Goal: Task Accomplishment & Management: Complete application form

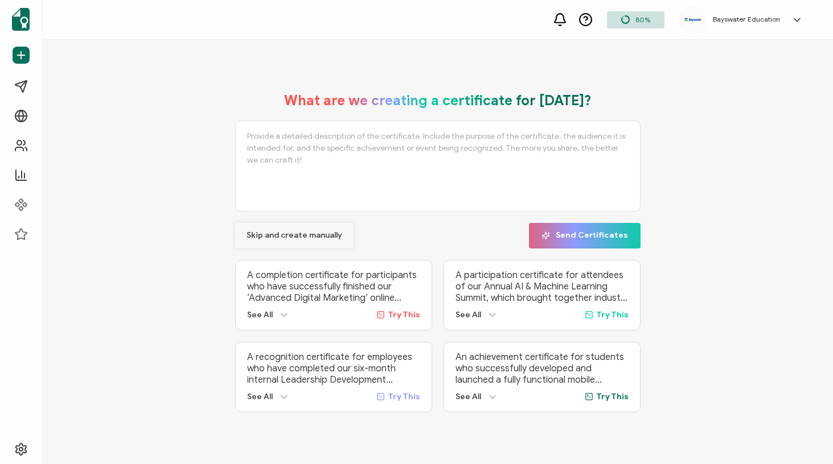
click at [287, 227] on button "Skip and create manually" at bounding box center [294, 236] width 118 height 26
click at [470, 1] on div "80% Bayswater Education [GEOGRAPHIC_DATA] [GEOGRAPHIC_DATA] [EMAIL_ADDRESS][DOM…" at bounding box center [438, 20] width 790 height 40
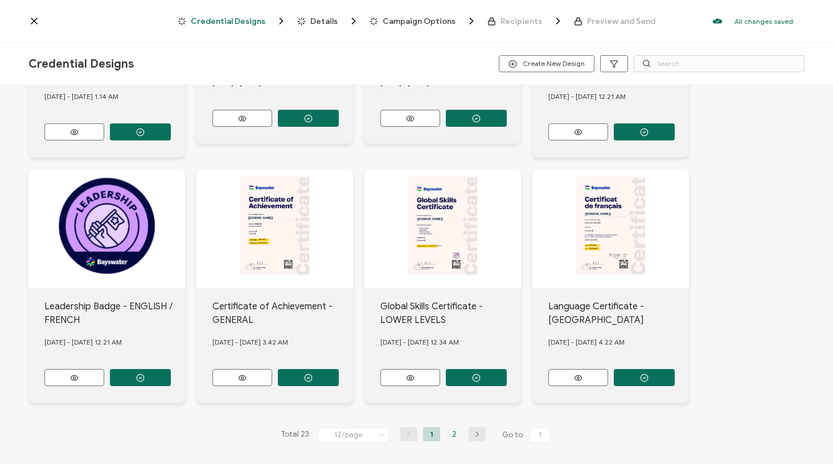
click at [448, 431] on li "2" at bounding box center [454, 434] width 17 height 14
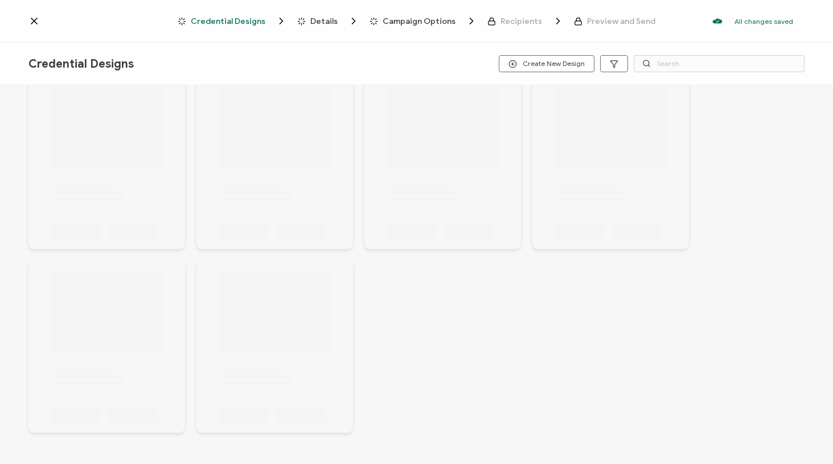
scroll to position [31, 0]
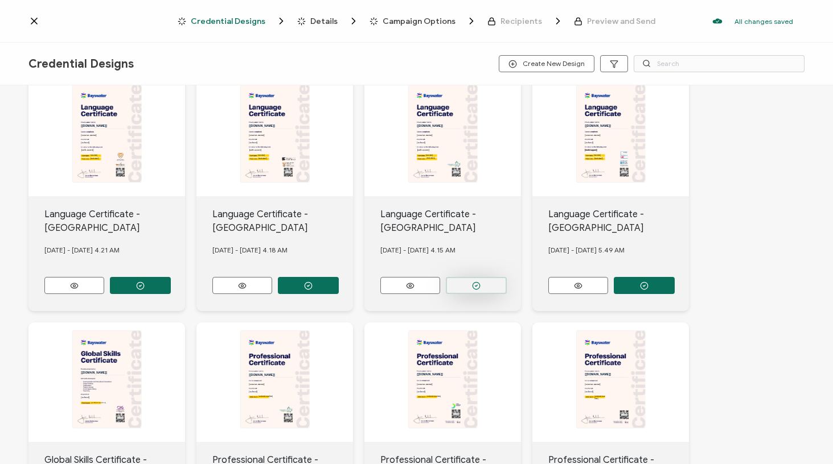
click at [470, 286] on button "button" at bounding box center [476, 285] width 61 height 17
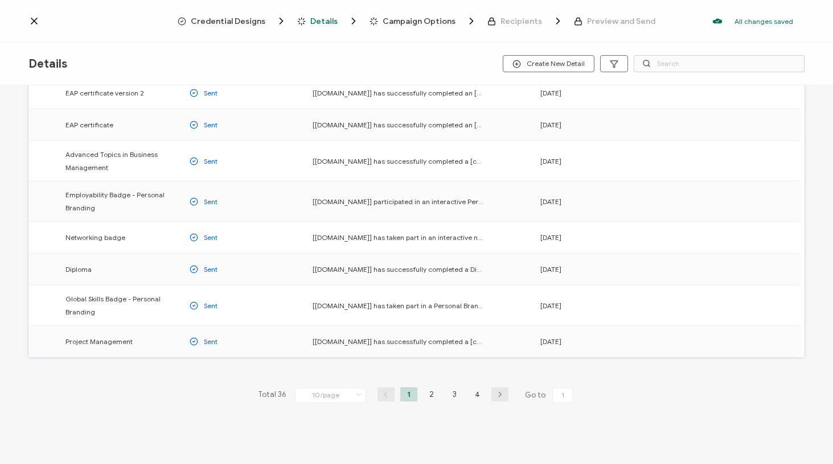
scroll to position [132, 0]
click at [475, 398] on li "4" at bounding box center [476, 395] width 17 height 14
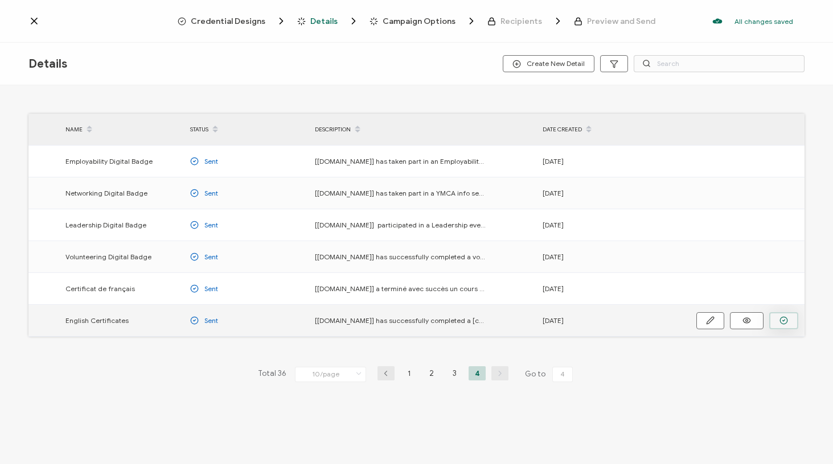
click at [779, 322] on icon "button" at bounding box center [783, 320] width 9 height 9
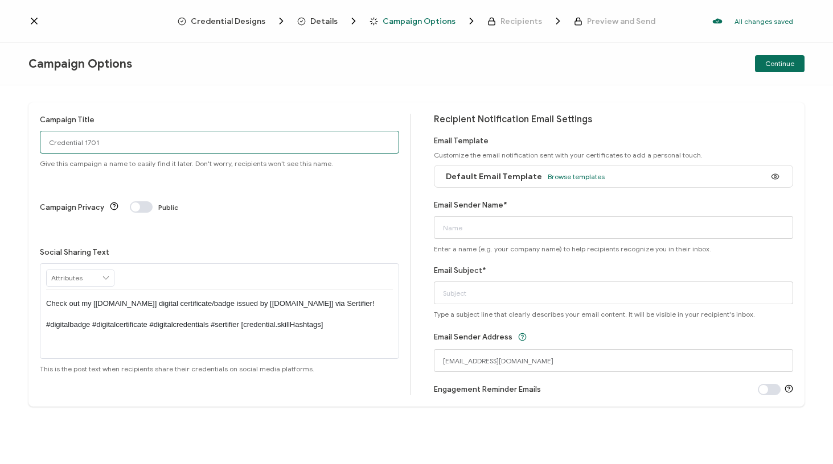
drag, startPoint x: 154, startPoint y: 145, endPoint x: 0, endPoint y: 129, distance: 155.0
type input "Cert Cal [DATE]"
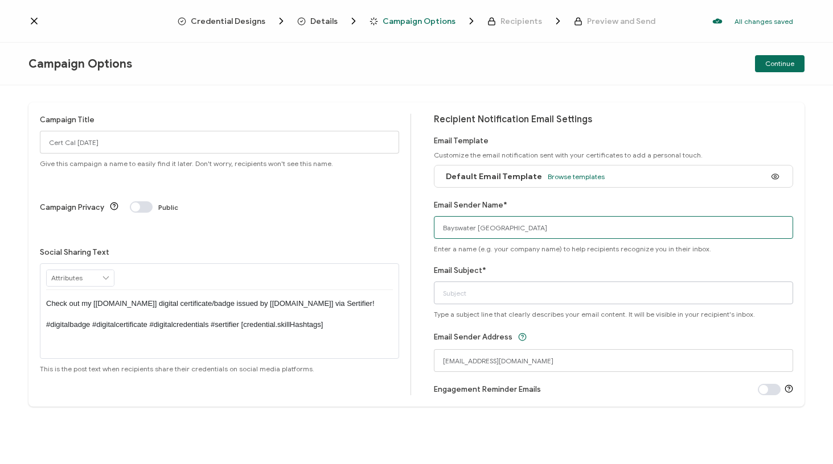
type input "Bayswater [GEOGRAPHIC_DATA]"
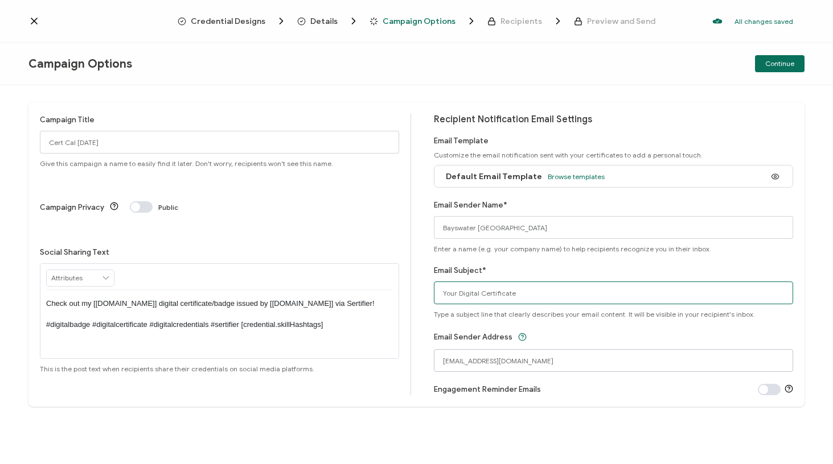
type input "Your Digital Certificate"
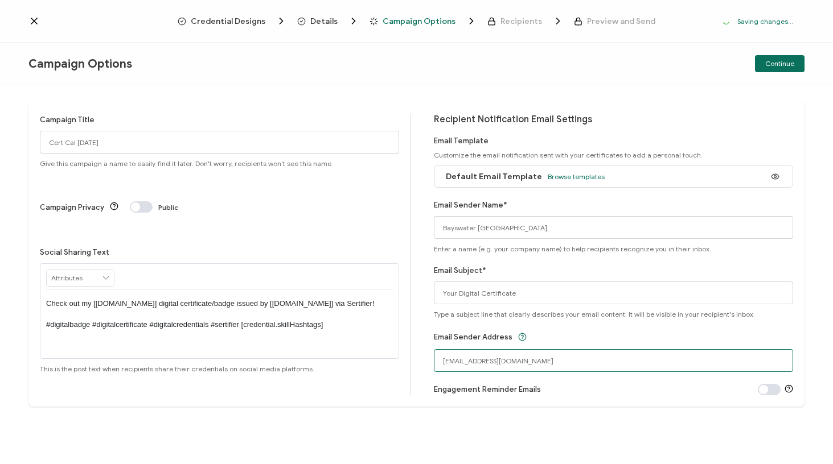
drag, startPoint x: 509, startPoint y: 361, endPoint x: 397, endPoint y: 364, distance: 112.1
type input "[EMAIL_ADDRESS][DOMAIN_NAME]"
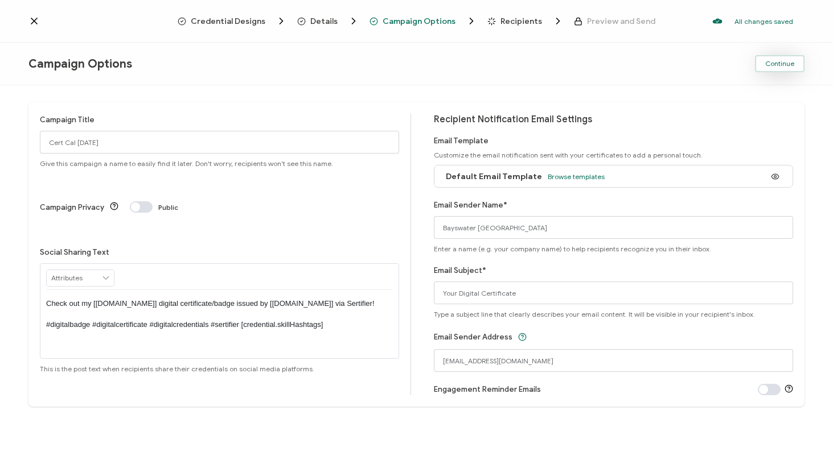
click at [769, 58] on button "Continue" at bounding box center [780, 63] width 50 height 17
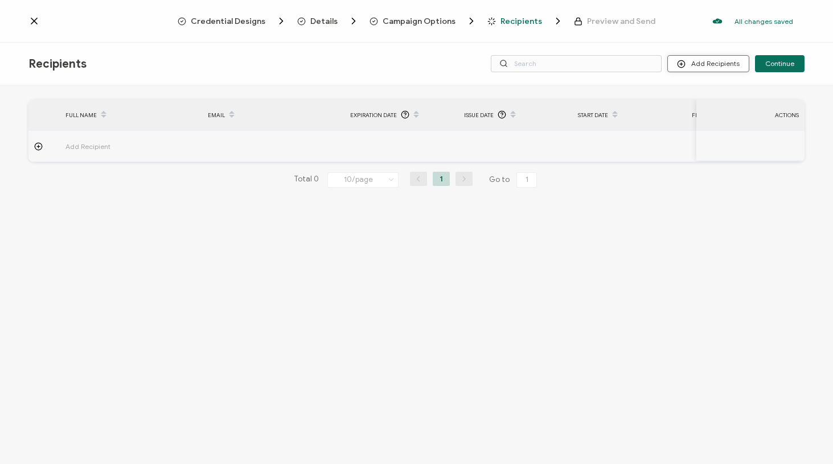
click at [703, 63] on button "Add Recipients" at bounding box center [708, 63] width 82 height 17
click at [685, 97] on icon at bounding box center [684, 94] width 9 height 9
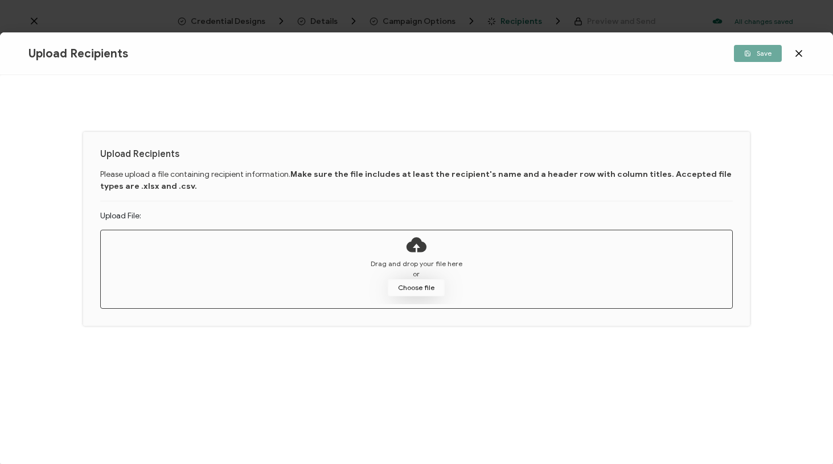
click at [406, 289] on button "Choose file" at bounding box center [416, 287] width 57 height 17
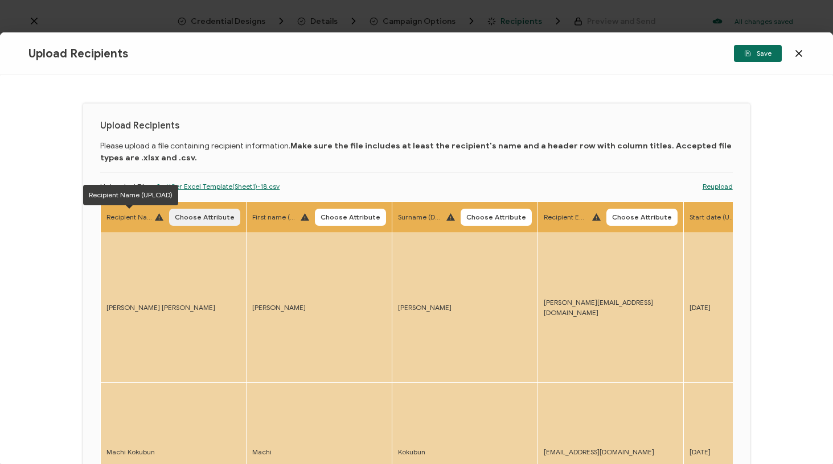
click at [201, 215] on span "Choose Attribute" at bounding box center [205, 217] width 60 height 7
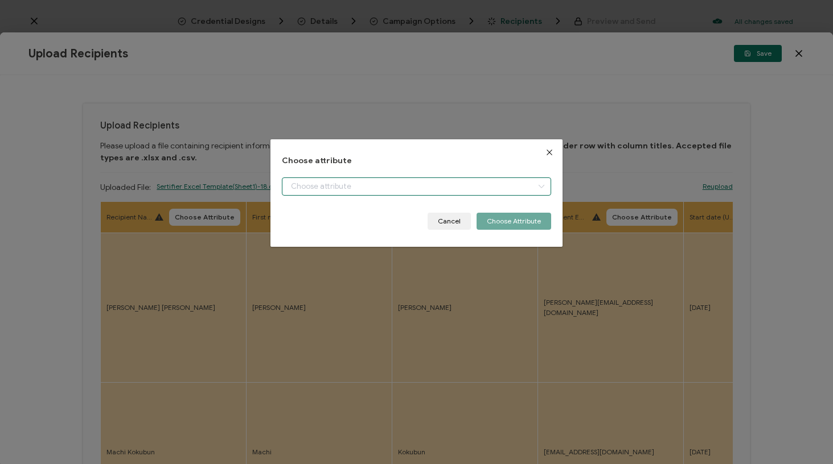
click at [341, 185] on input "dialog" at bounding box center [416, 187] width 269 height 18
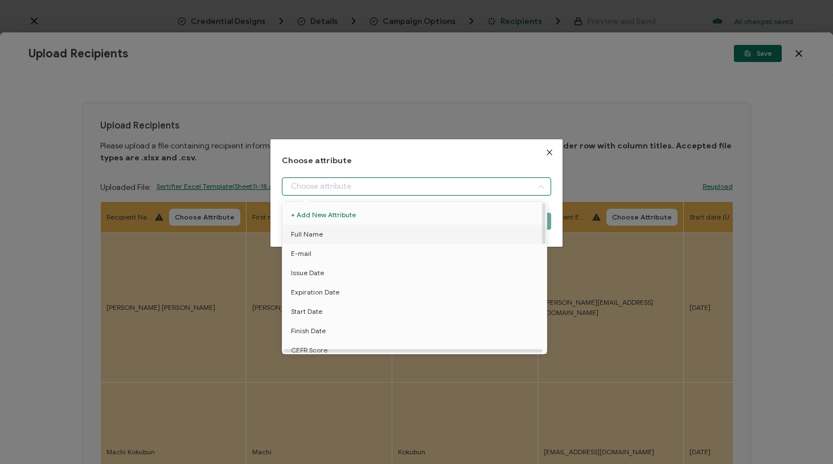
click at [353, 236] on li "Full Name" at bounding box center [416, 234] width 274 height 19
type input "Full Name"
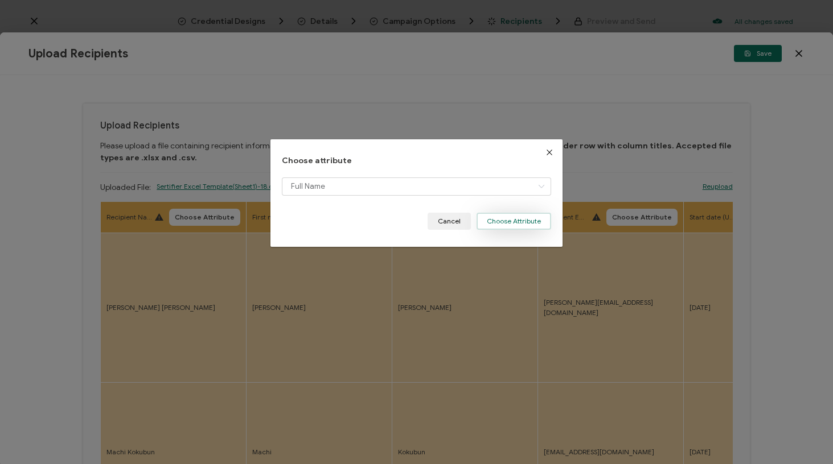
click at [522, 217] on button "Choose Attribute" at bounding box center [513, 221] width 75 height 17
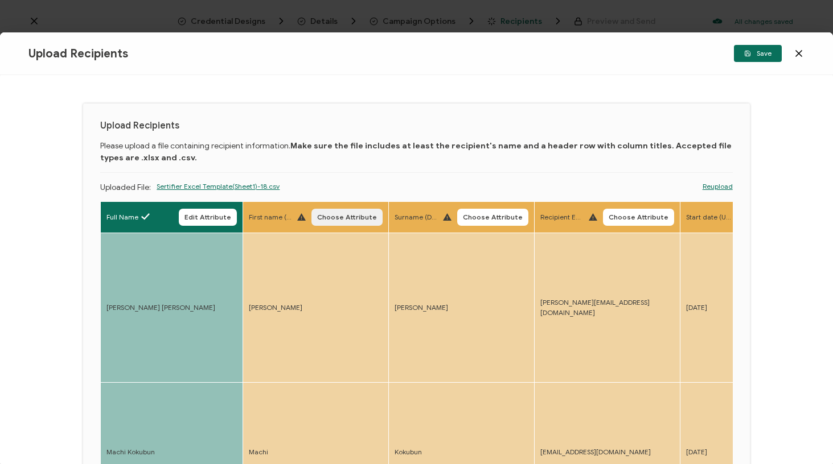
click at [352, 217] on span "Choose Attribute" at bounding box center [347, 217] width 60 height 7
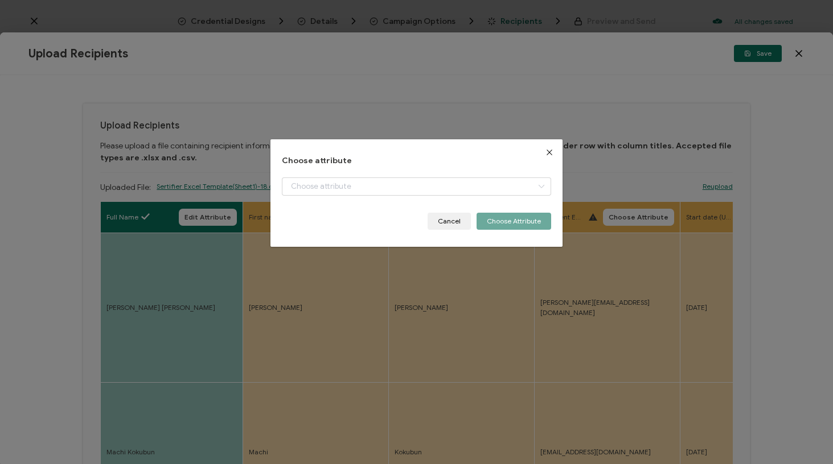
drag, startPoint x: 320, startPoint y: 318, endPoint x: 361, endPoint y: 295, distance: 47.2
click at [320, 318] on div "Choose attribute Cancel Choose Attribute" at bounding box center [416, 232] width 833 height 464
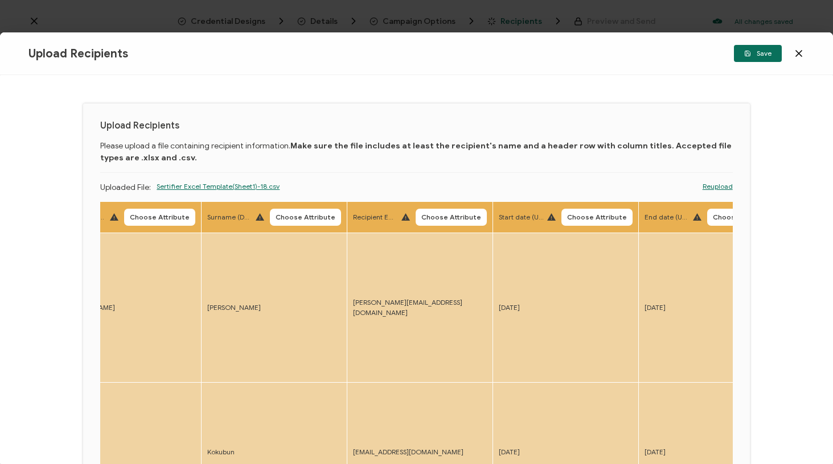
scroll to position [0, 325]
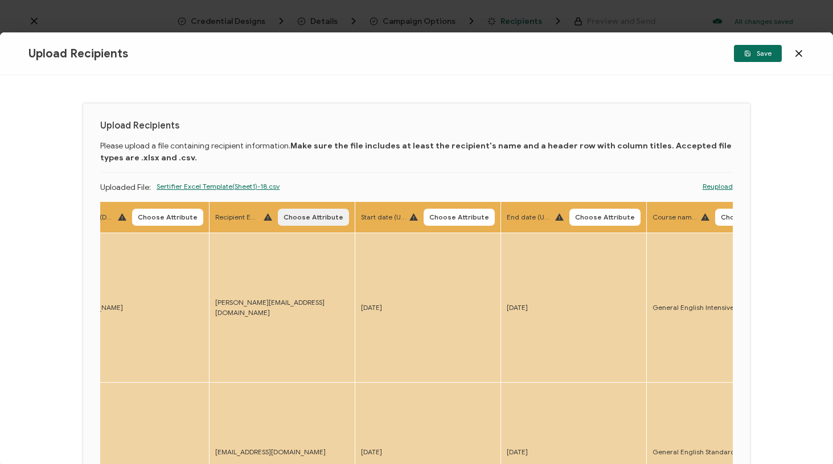
click at [318, 218] on span "Choose Attribute" at bounding box center [313, 217] width 60 height 7
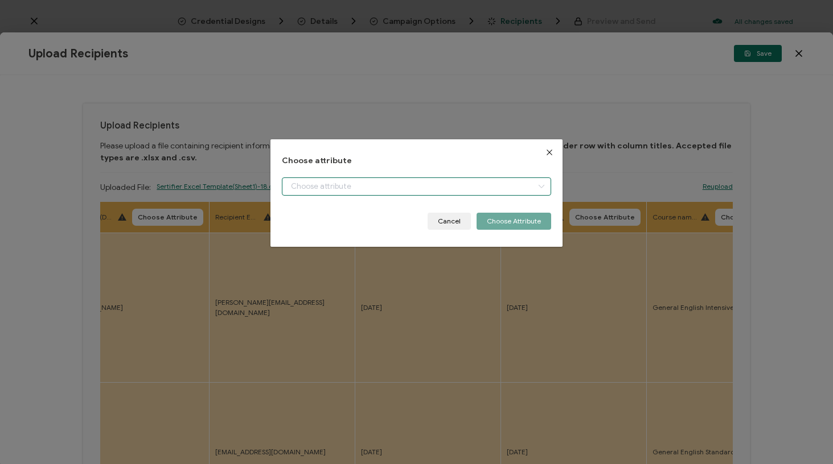
click at [349, 188] on input "dialog" at bounding box center [416, 187] width 269 height 18
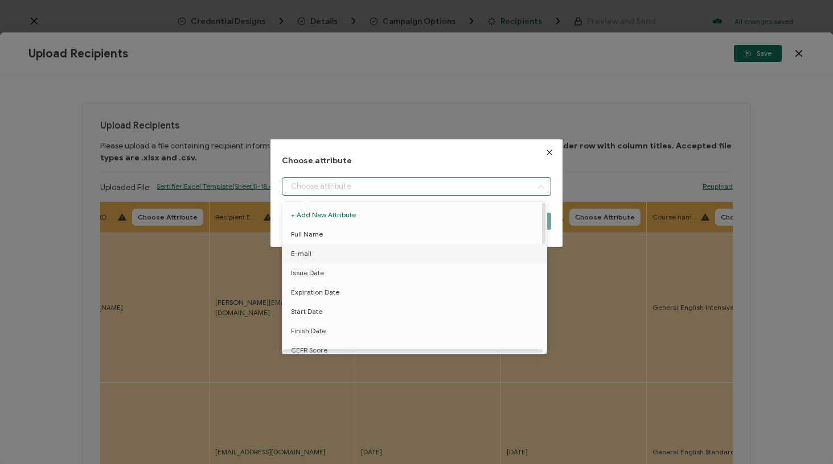
click at [347, 254] on li "E-mail" at bounding box center [416, 253] width 274 height 19
type input "E-mail"
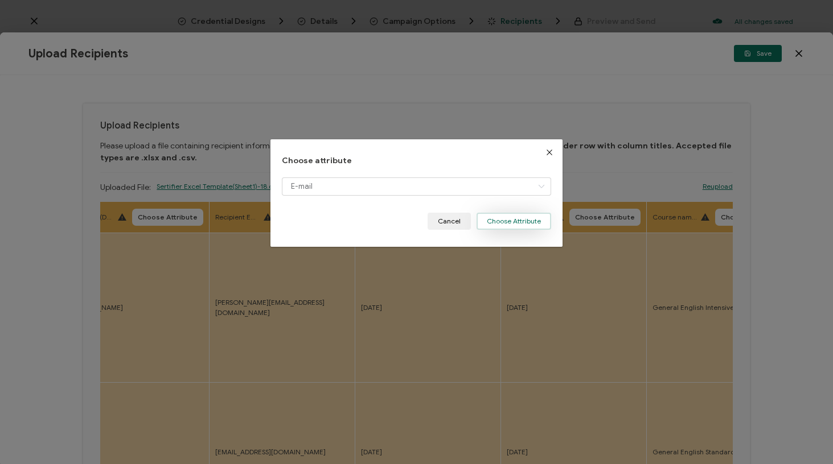
click at [509, 223] on button "Choose Attribute" at bounding box center [513, 221] width 75 height 17
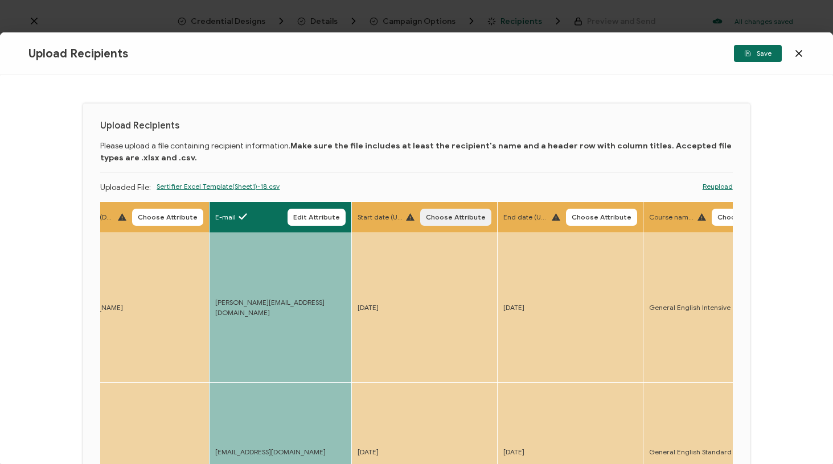
click at [444, 209] on button "Choose Attribute" at bounding box center [455, 217] width 71 height 17
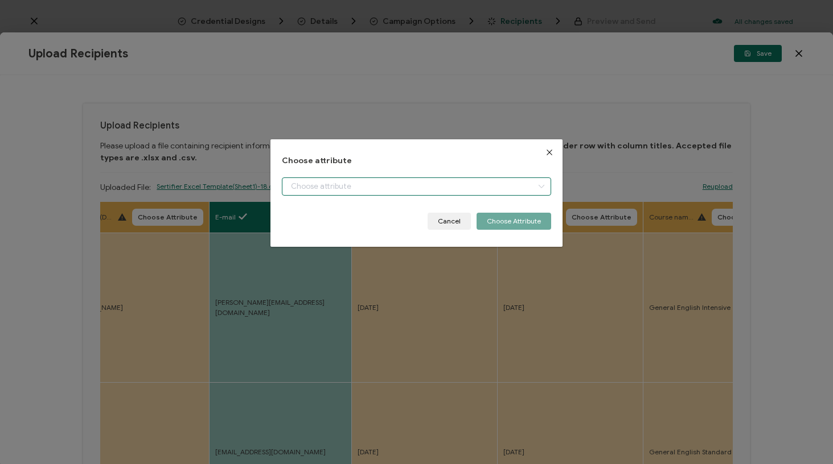
click at [442, 194] on input "dialog" at bounding box center [416, 187] width 269 height 18
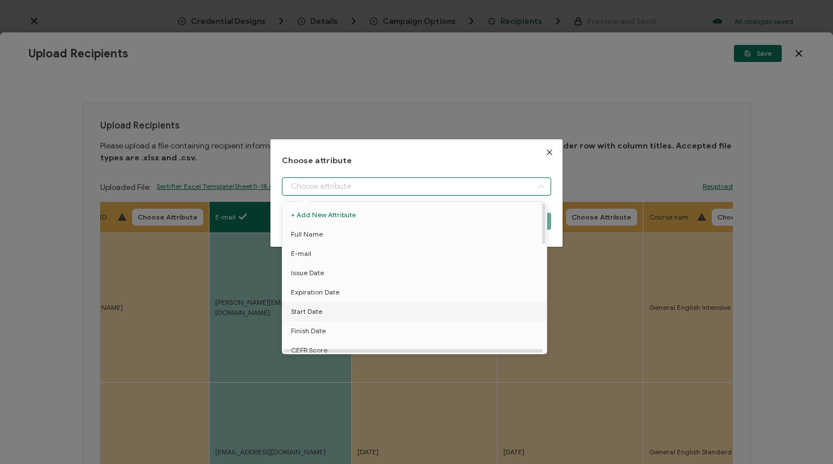
click at [330, 311] on li "Start Date" at bounding box center [416, 311] width 274 height 19
type input "Start Date"
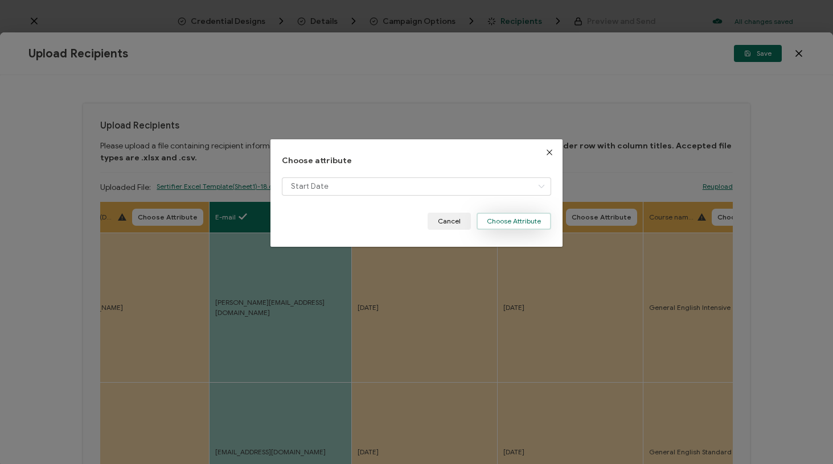
click at [529, 217] on button "Choose Attribute" at bounding box center [513, 221] width 75 height 17
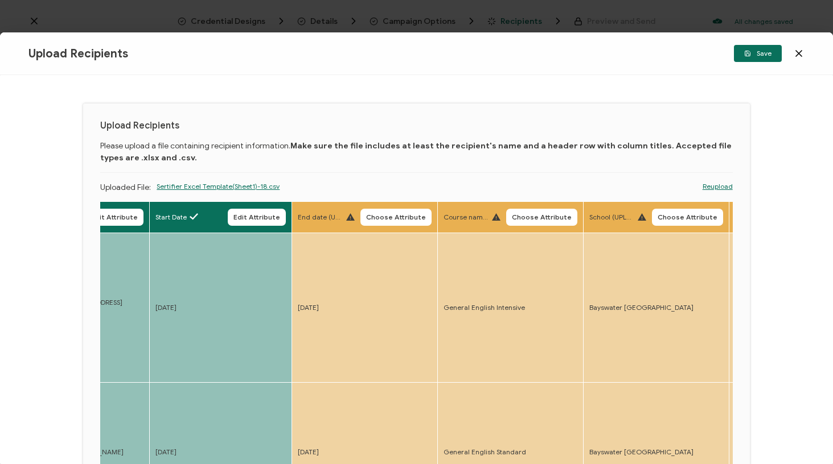
scroll to position [0, 546]
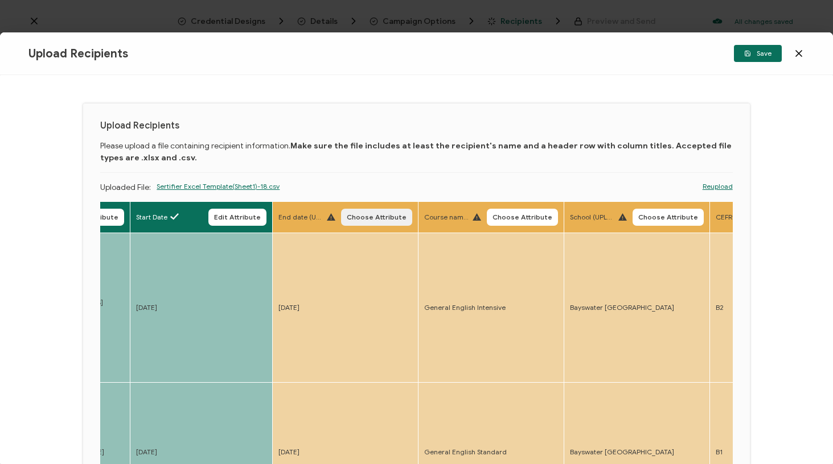
click at [357, 221] on span "Choose Attribute" at bounding box center [377, 217] width 60 height 7
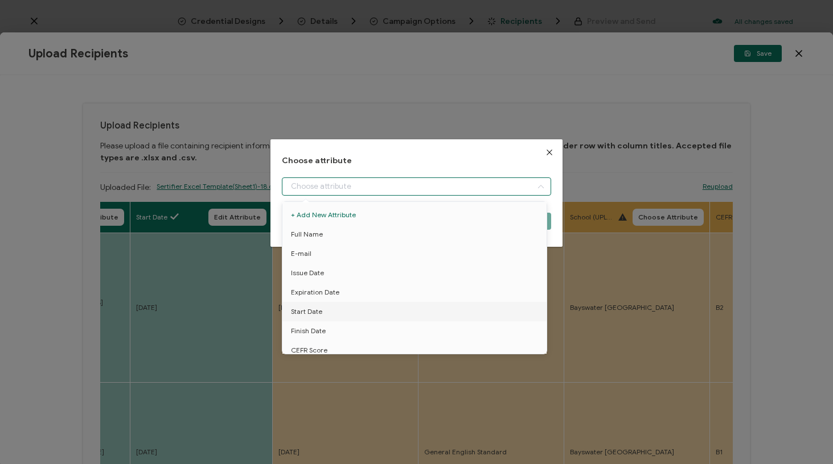
click at [430, 179] on input "dialog" at bounding box center [416, 187] width 269 height 18
click at [348, 297] on li "Finish Date" at bounding box center [416, 303] width 274 height 19
type input "Finish Date"
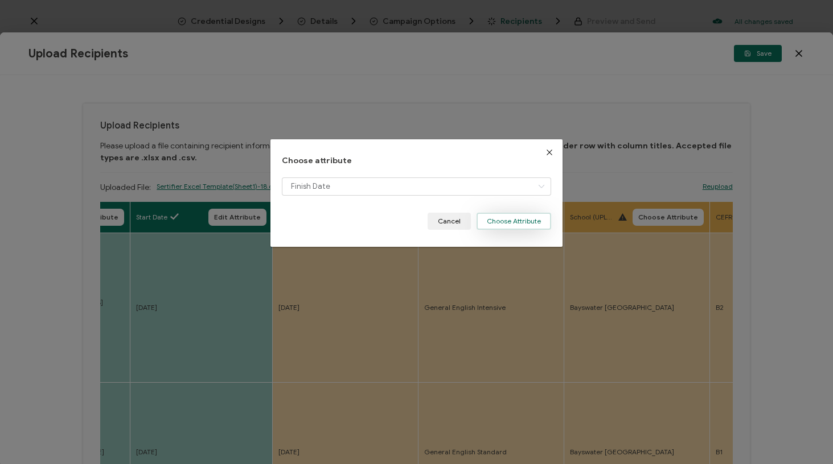
click at [530, 224] on button "Choose Attribute" at bounding box center [513, 221] width 75 height 17
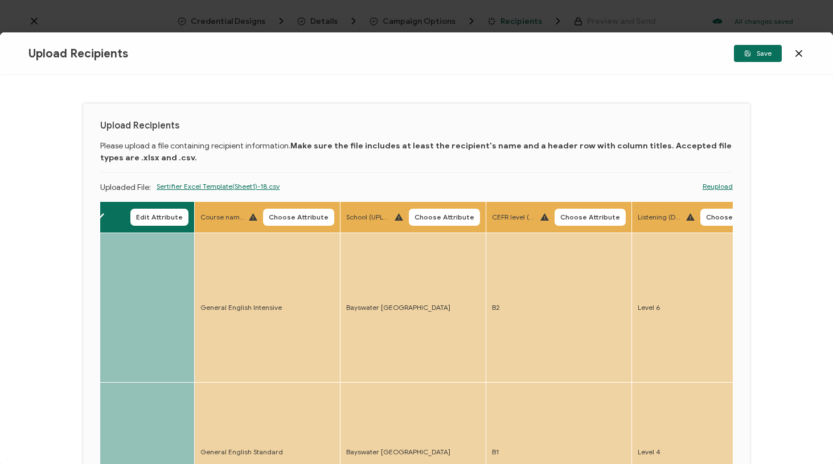
scroll to position [0, 780]
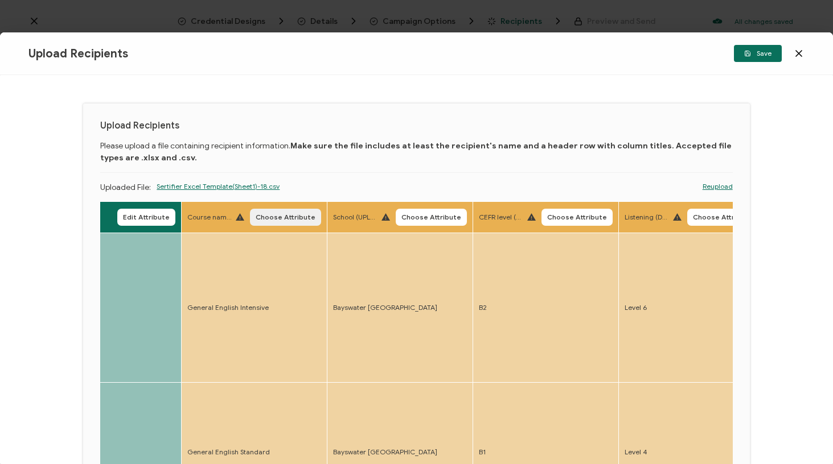
click at [261, 215] on span "Choose Attribute" at bounding box center [286, 217] width 60 height 7
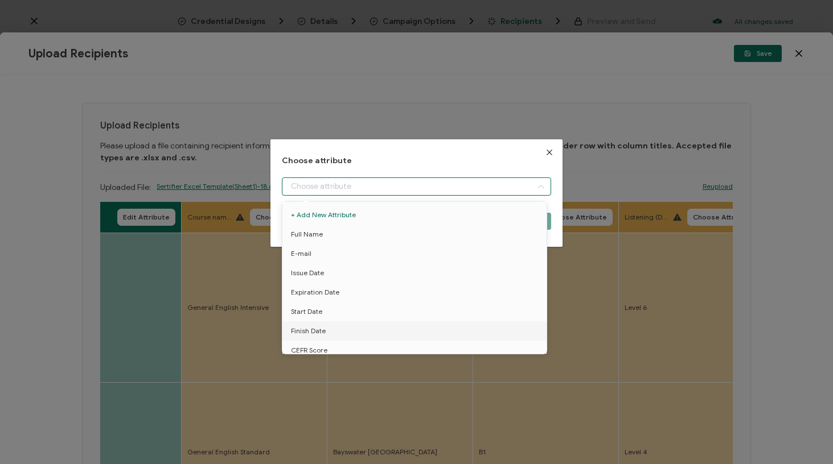
click at [326, 178] on input "dialog" at bounding box center [416, 187] width 269 height 18
click at [335, 236] on li "Course name" at bounding box center [416, 241] width 274 height 19
type input "Course name"
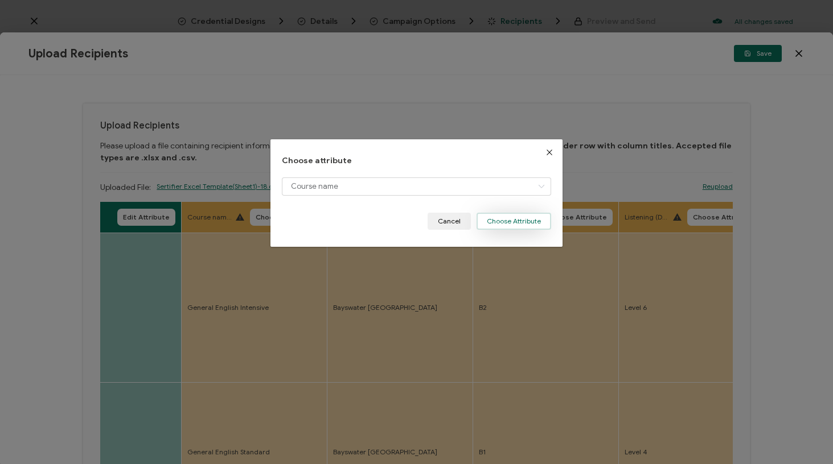
click at [498, 214] on button "Choose Attribute" at bounding box center [513, 221] width 75 height 17
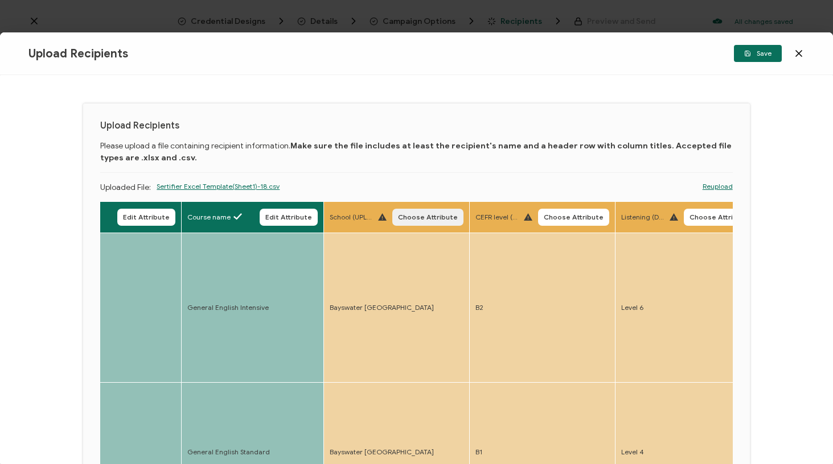
click at [421, 221] on span "Choose Attribute" at bounding box center [428, 217] width 60 height 7
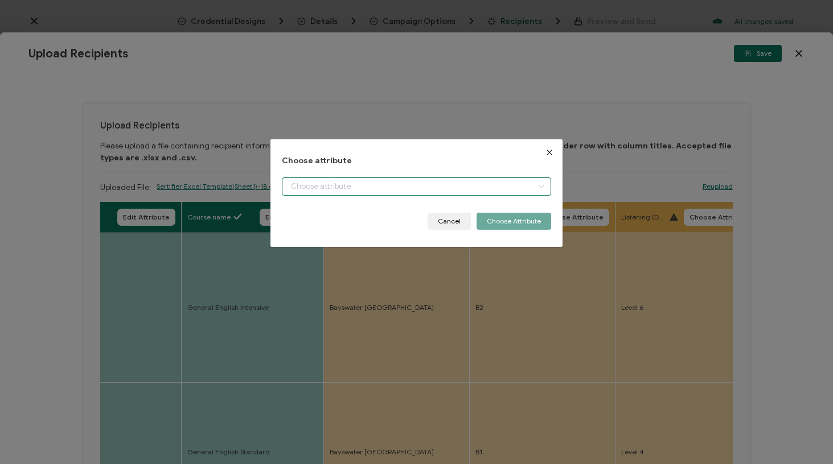
click at [428, 189] on input "dialog" at bounding box center [416, 187] width 269 height 18
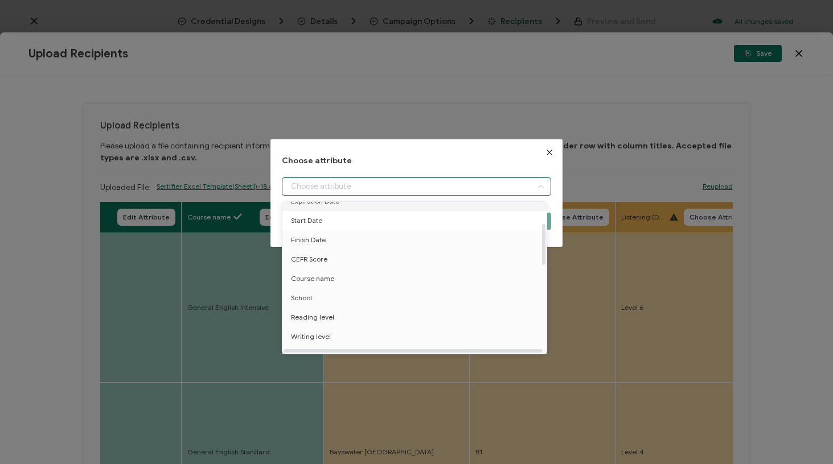
scroll to position [95, 0]
click at [324, 297] on li "School" at bounding box center [416, 294] width 274 height 19
type input "School"
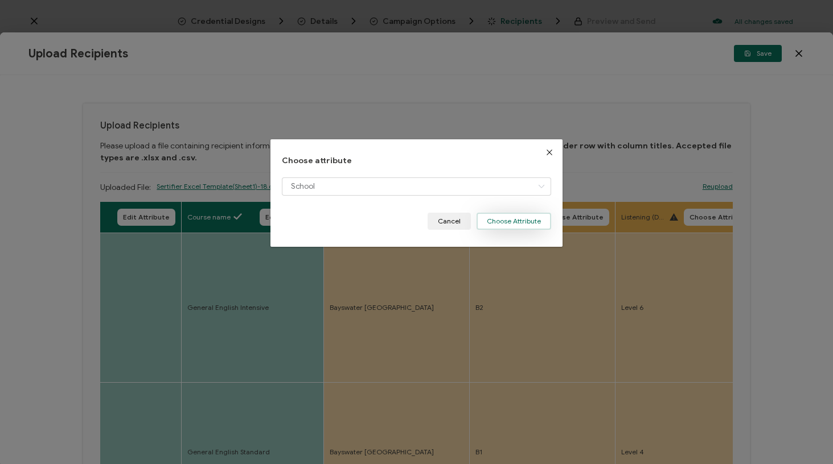
click at [521, 225] on button "Choose Attribute" at bounding box center [513, 221] width 75 height 17
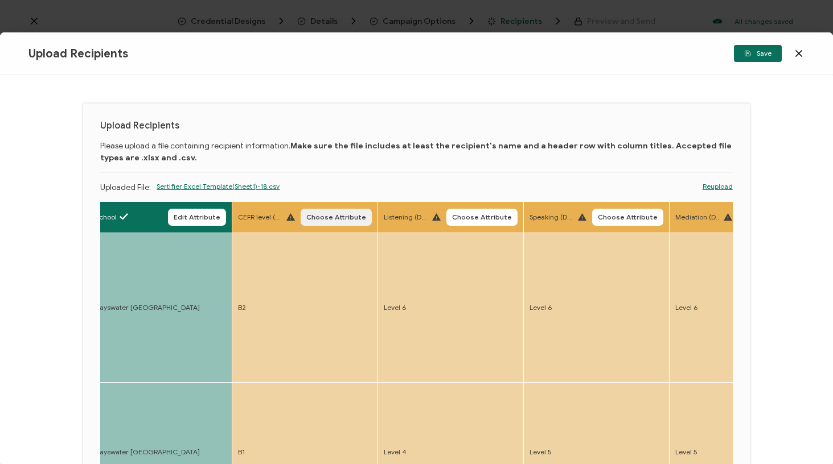
scroll to position [0, 1018]
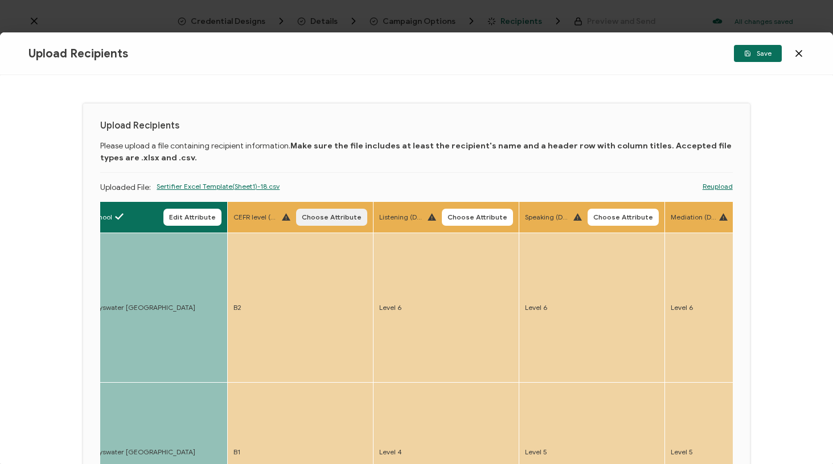
click at [322, 217] on span "Choose Attribute" at bounding box center [332, 217] width 60 height 7
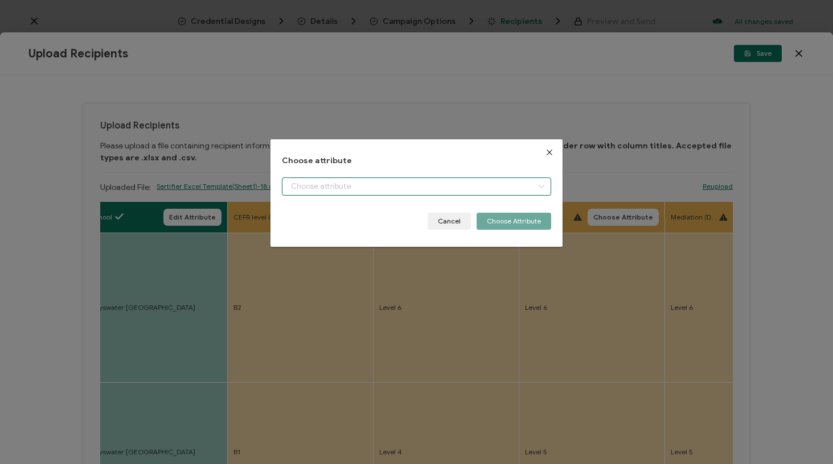
click at [368, 184] on input "dialog" at bounding box center [416, 187] width 269 height 18
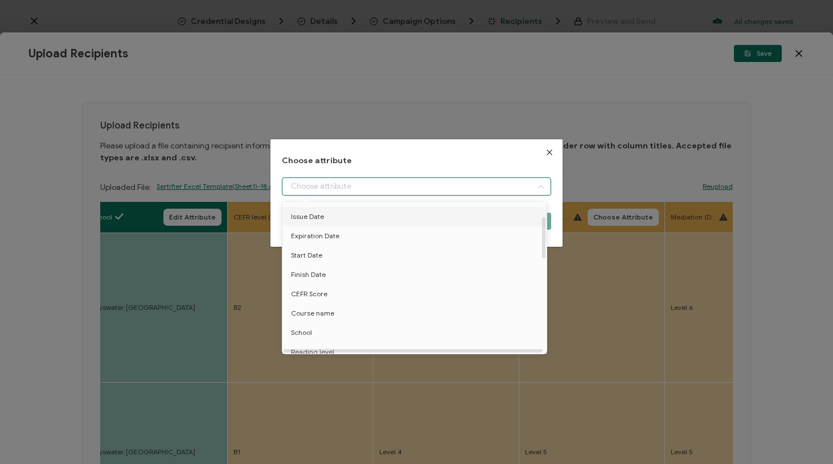
scroll to position [64, 0]
click at [326, 285] on span "CEFR Score" at bounding box center [309, 286] width 36 height 19
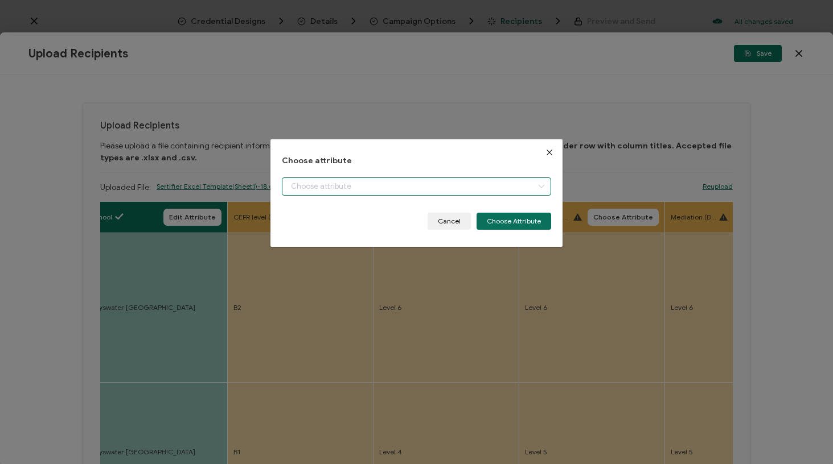
type input "CEFR Score"
click at [506, 224] on button "Choose Attribute" at bounding box center [513, 221] width 75 height 17
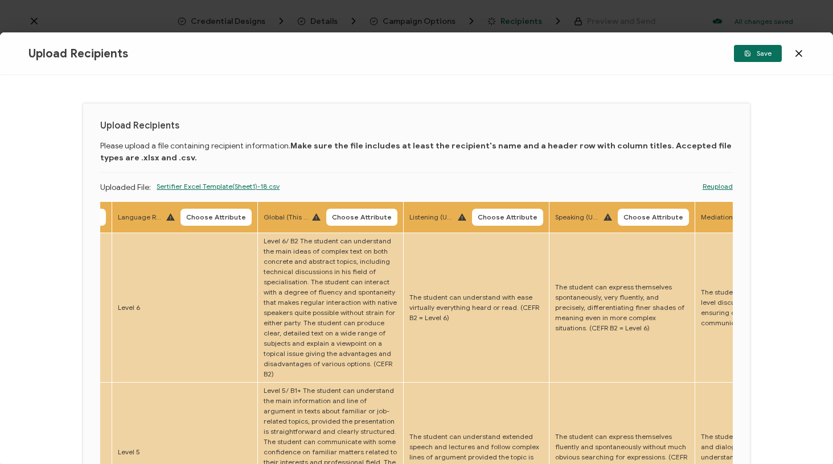
scroll to position [0, 2037]
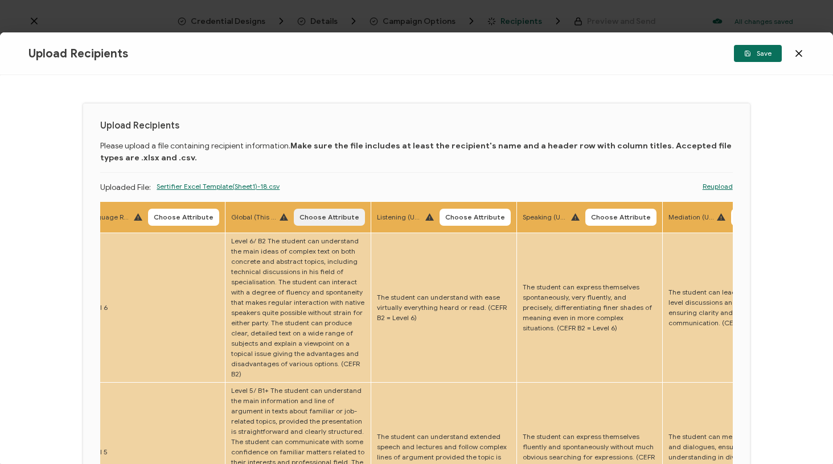
click at [318, 219] on span "Choose Attribute" at bounding box center [329, 217] width 60 height 7
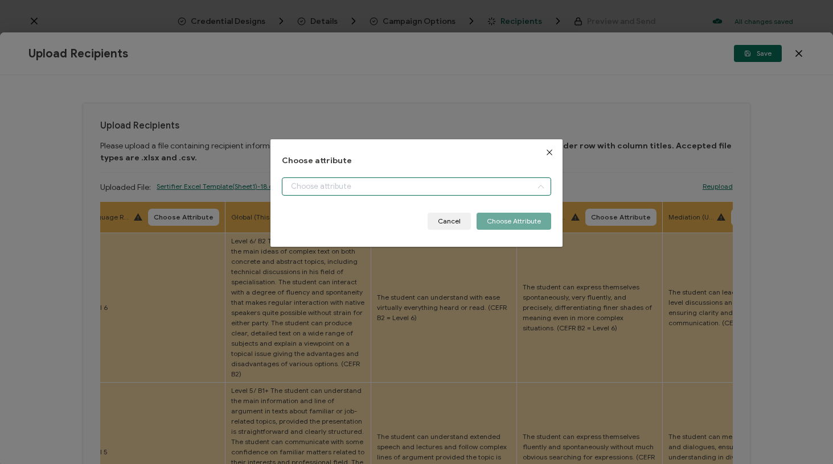
click at [349, 190] on input "dialog" at bounding box center [416, 187] width 269 height 18
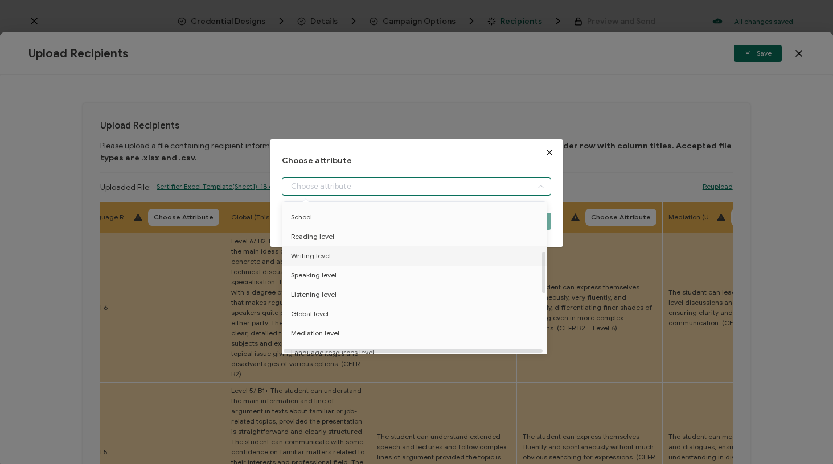
scroll to position [181, 0]
click at [339, 301] on li "Global level" at bounding box center [416, 304] width 274 height 19
type input "Global level"
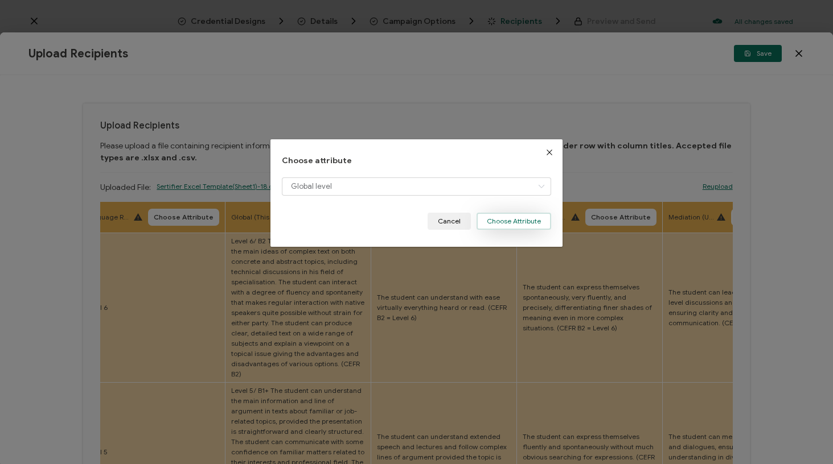
click at [534, 228] on button "Choose Attribute" at bounding box center [513, 221] width 75 height 17
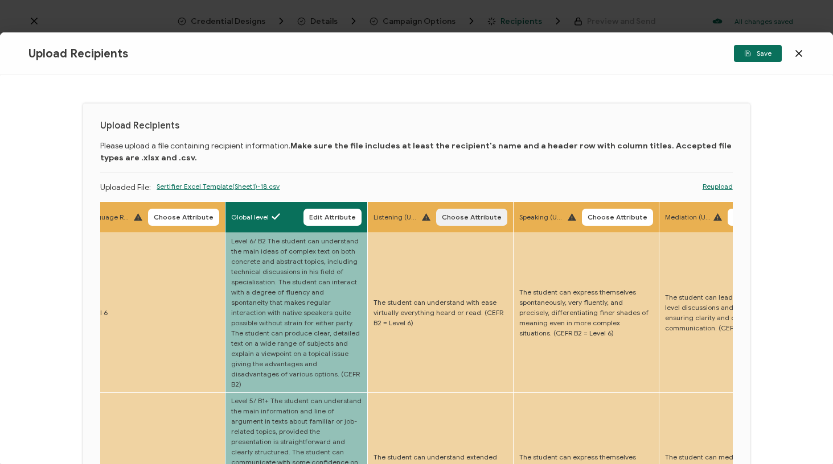
click at [462, 216] on span "Choose Attribute" at bounding box center [472, 217] width 60 height 7
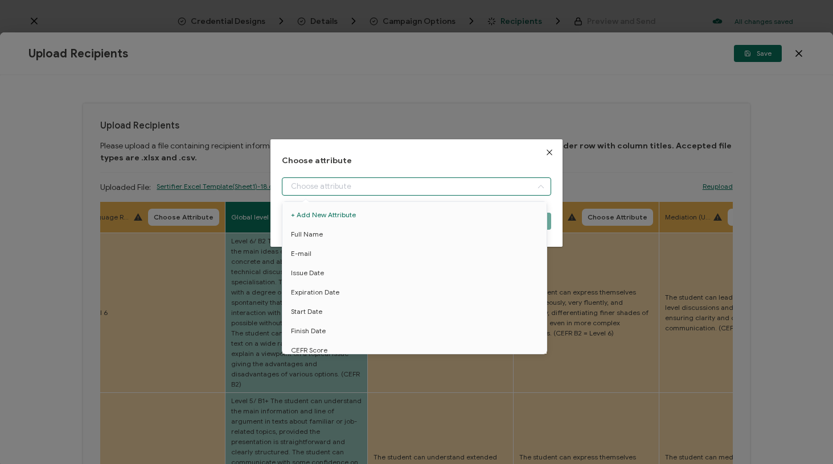
click at [460, 188] on input "dialog" at bounding box center [416, 187] width 269 height 18
click at [370, 305] on li "Listening level" at bounding box center [416, 308] width 274 height 19
type input "Listening level"
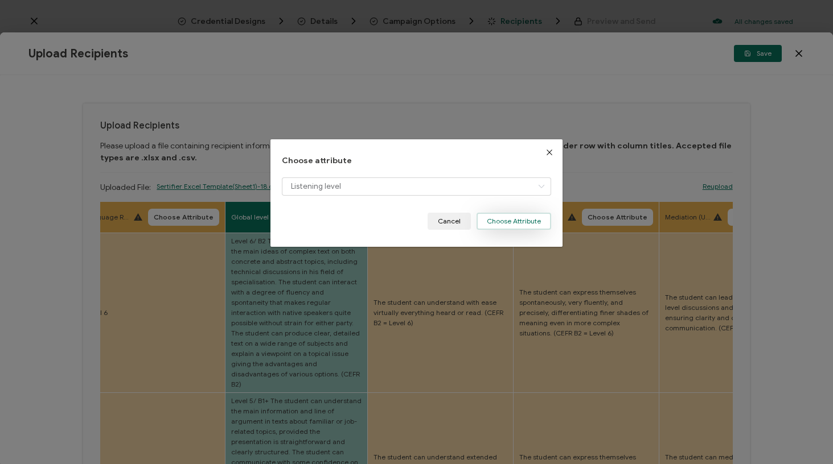
click at [494, 221] on button "Choose Attribute" at bounding box center [513, 221] width 75 height 17
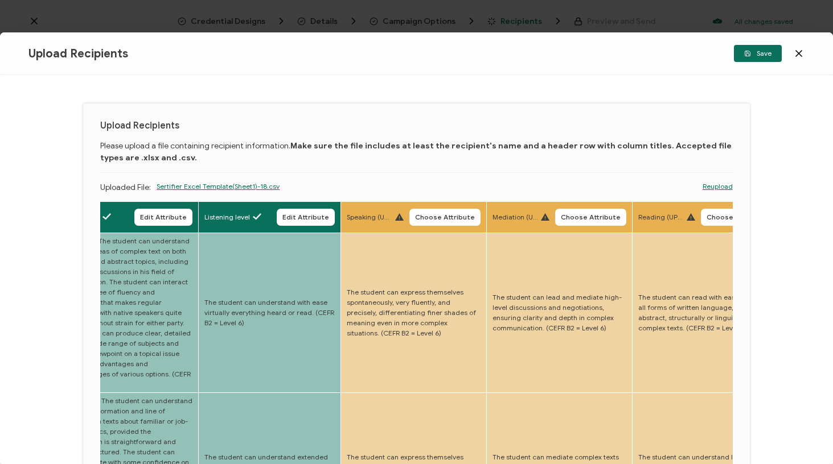
scroll to position [0, 2263]
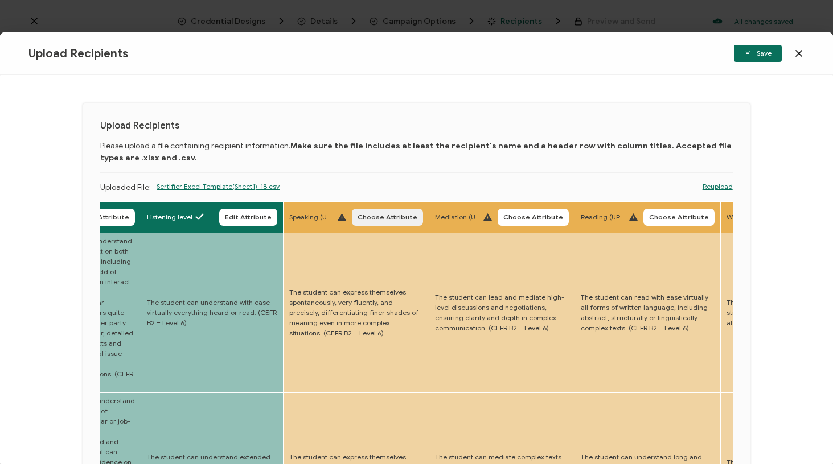
click at [378, 220] on span "Choose Attribute" at bounding box center [387, 217] width 60 height 7
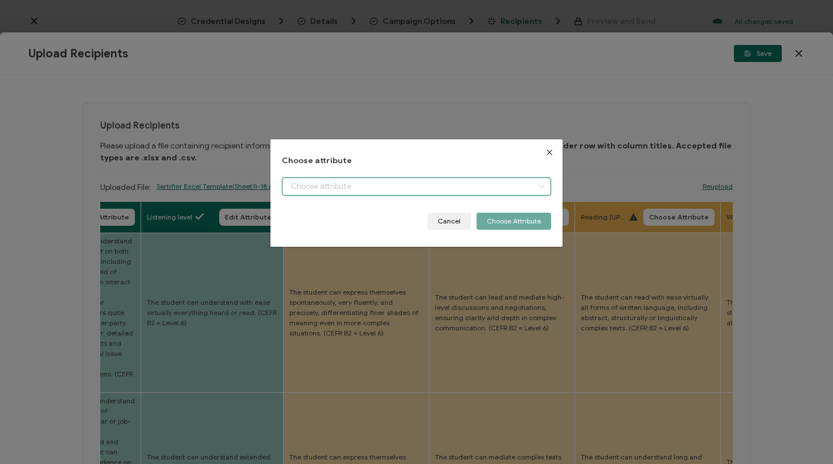
click at [393, 193] on input "dialog" at bounding box center [416, 187] width 269 height 18
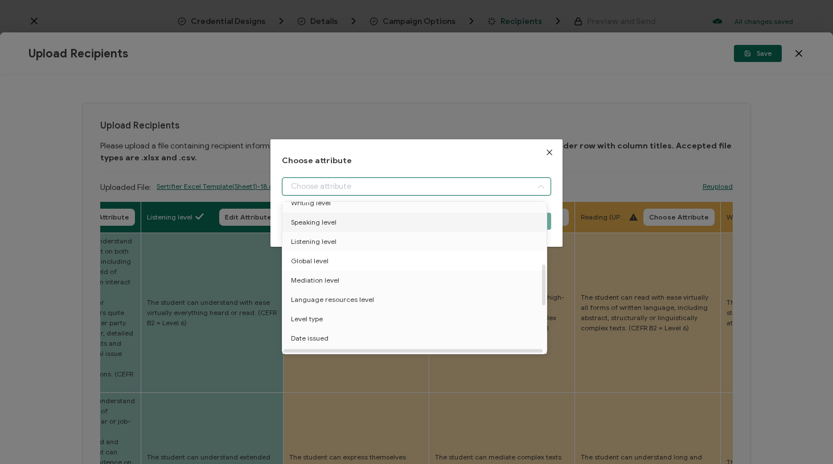
scroll to position [225, 0]
click at [382, 226] on li "Speaking level" at bounding box center [416, 221] width 274 height 19
type input "Speaking level"
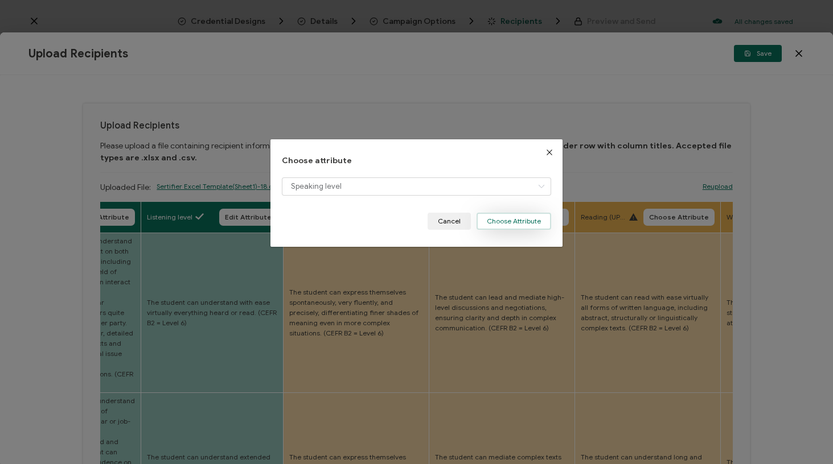
click at [507, 218] on button "Choose Attribute" at bounding box center [513, 221] width 75 height 17
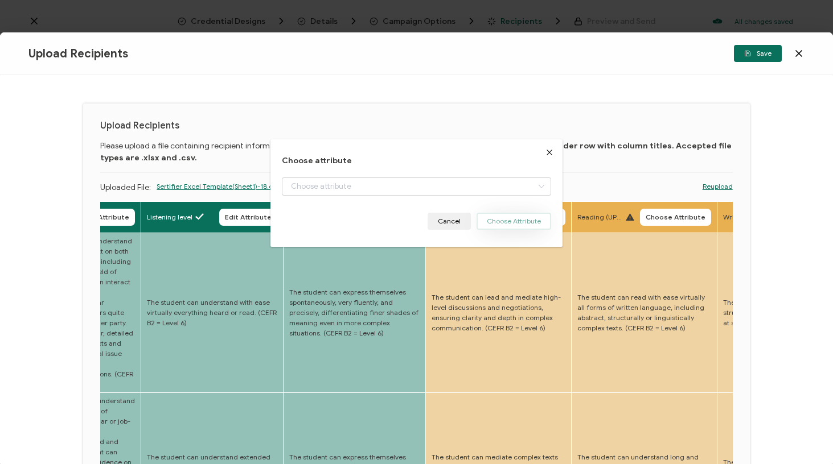
click at [500, 217] on span "Choose Attribute" at bounding box center [530, 217] width 60 height 7
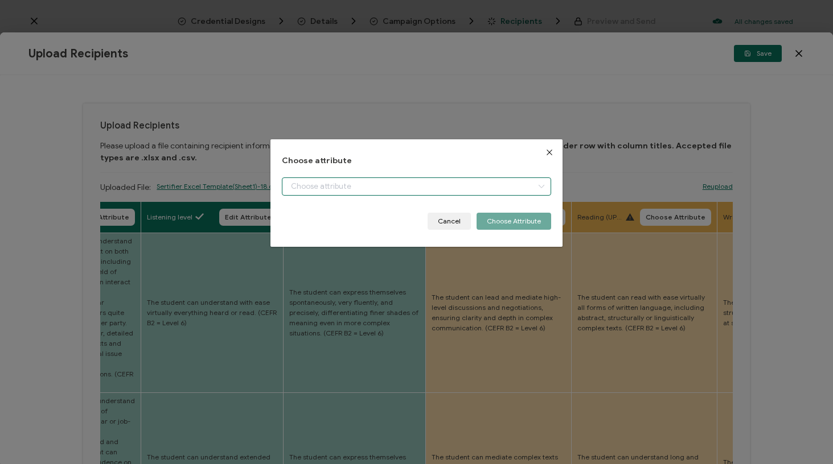
click at [493, 189] on input "dialog" at bounding box center [416, 187] width 269 height 18
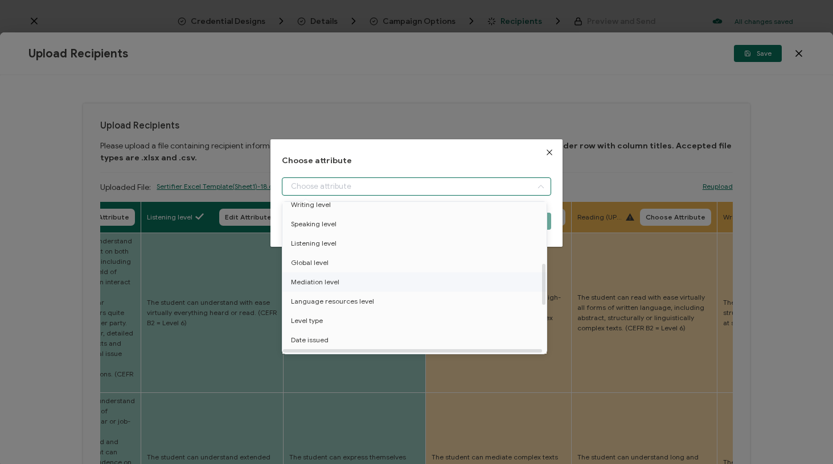
scroll to position [223, 0]
click at [375, 276] on li "Mediation level" at bounding box center [416, 282] width 274 height 19
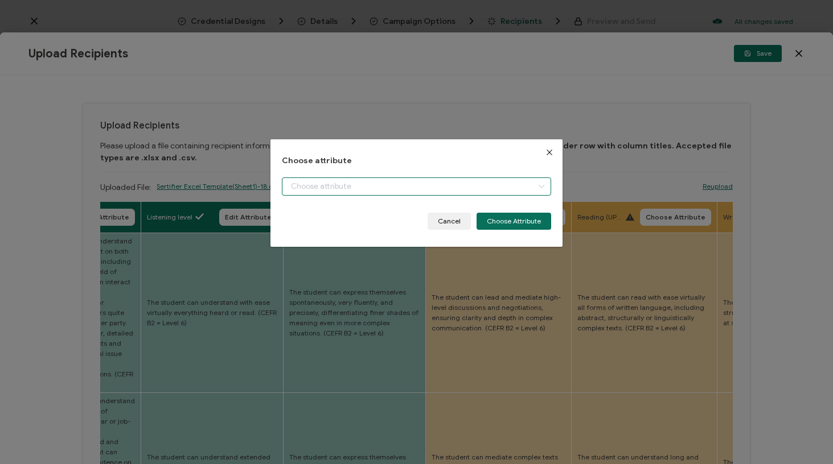
type input "Mediation level"
click at [531, 217] on button "Choose Attribute" at bounding box center [513, 221] width 75 height 17
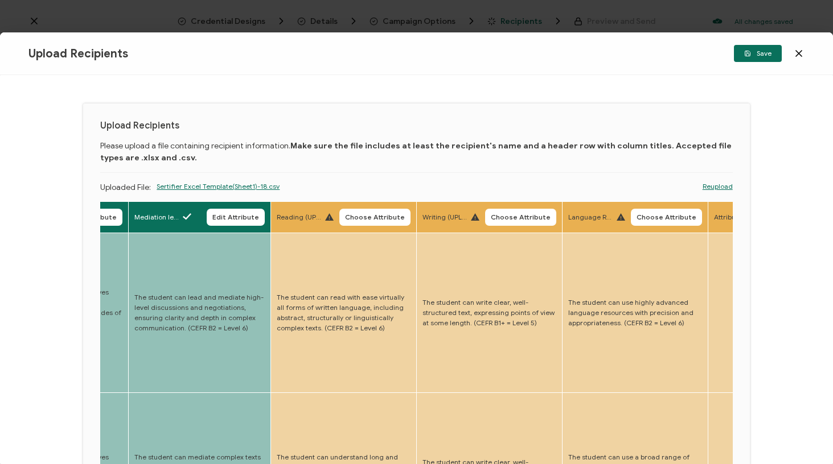
scroll to position [0, 2571]
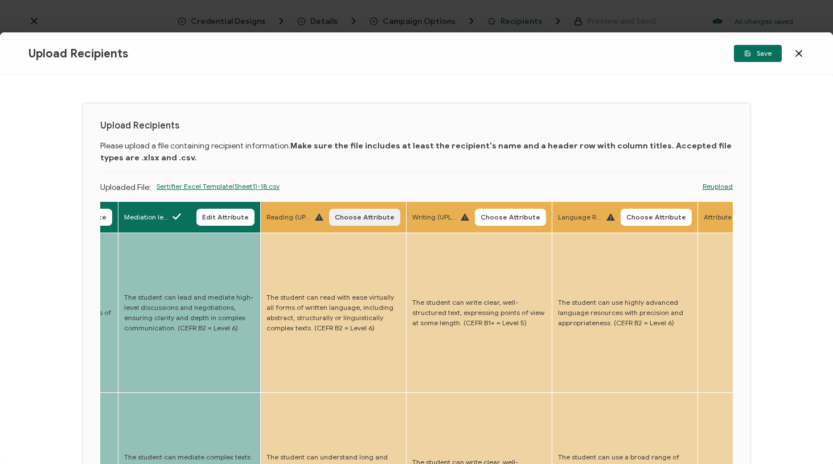
click at [338, 221] on span "Choose Attribute" at bounding box center [365, 217] width 60 height 7
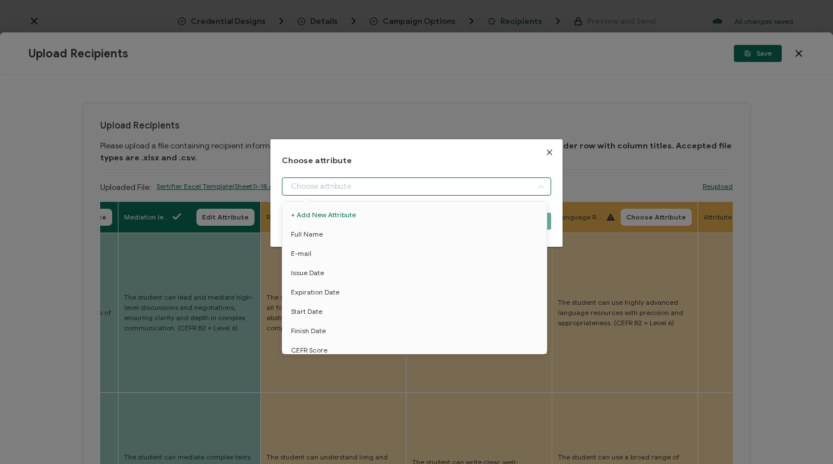
click at [388, 187] on input "dialog" at bounding box center [416, 187] width 269 height 18
click at [368, 257] on li "Reading level" at bounding box center [416, 265] width 274 height 19
type input "Reading level"
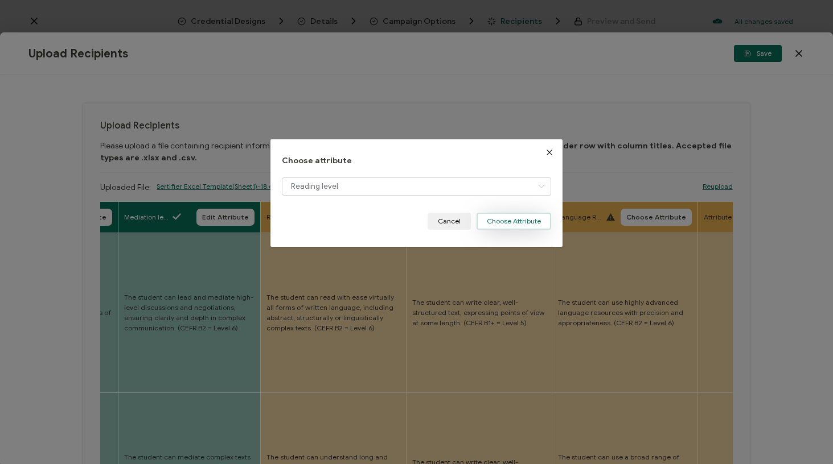
click at [504, 221] on button "Choose Attribute" at bounding box center [513, 221] width 75 height 17
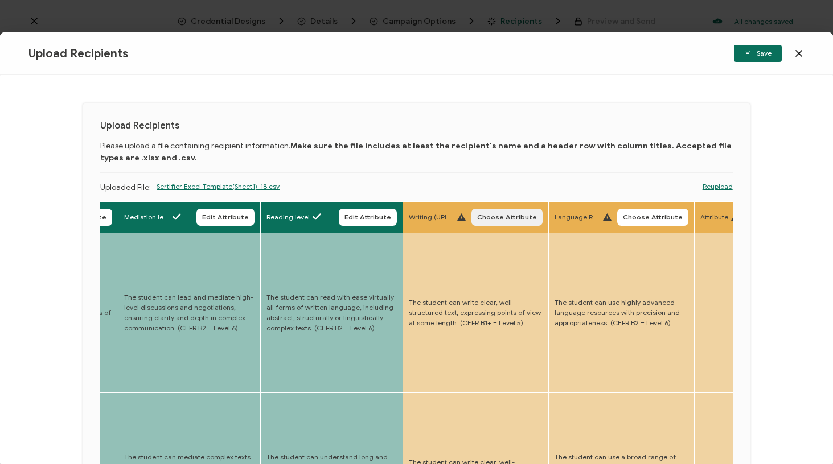
click at [477, 216] on span "Choose Attribute" at bounding box center [507, 217] width 60 height 7
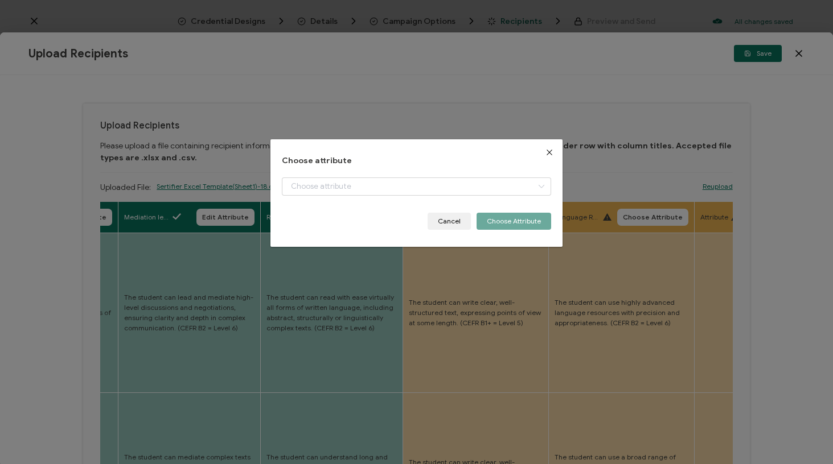
click at [465, 196] on div "dialog" at bounding box center [416, 195] width 269 height 35
click at [470, 192] on input "dialog" at bounding box center [416, 187] width 269 height 18
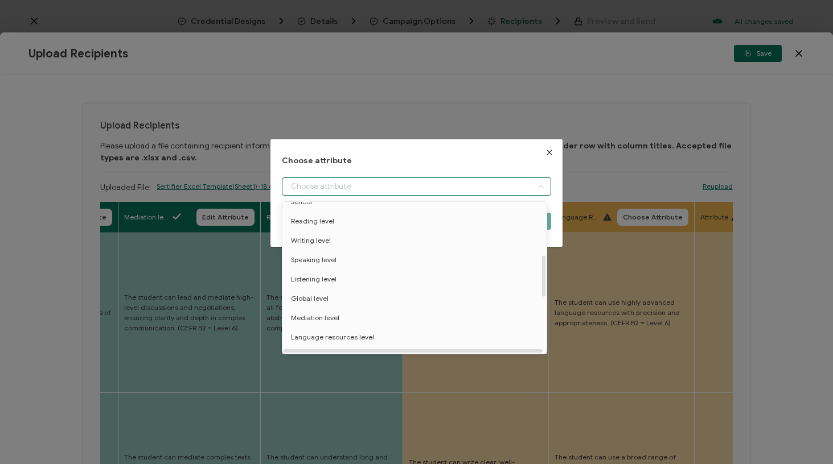
scroll to position [193, 0]
click at [391, 238] on li "Writing level" at bounding box center [416, 234] width 274 height 19
type input "Writing level"
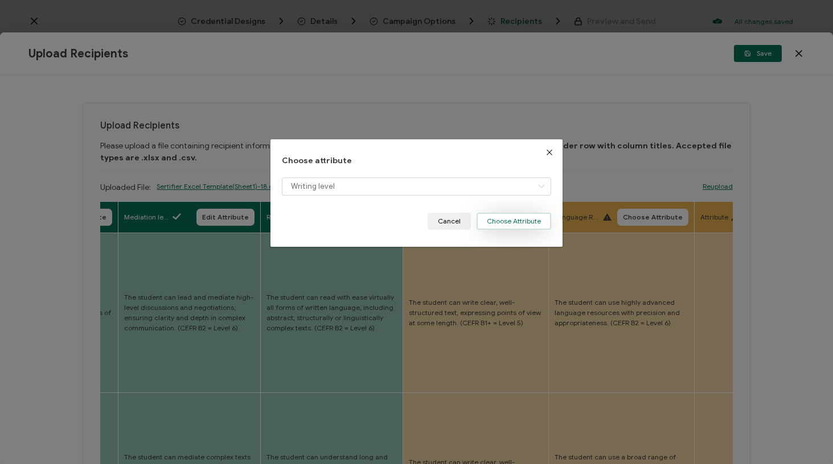
click at [504, 219] on button "Choose Attribute" at bounding box center [513, 221] width 75 height 17
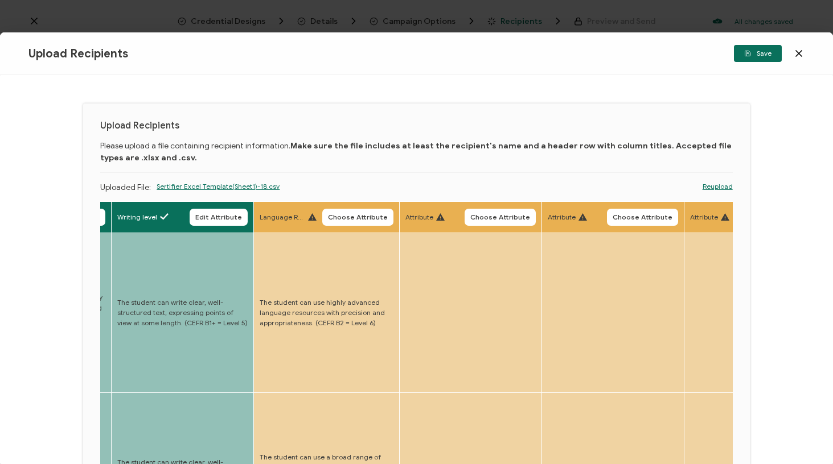
scroll to position [0, 2865]
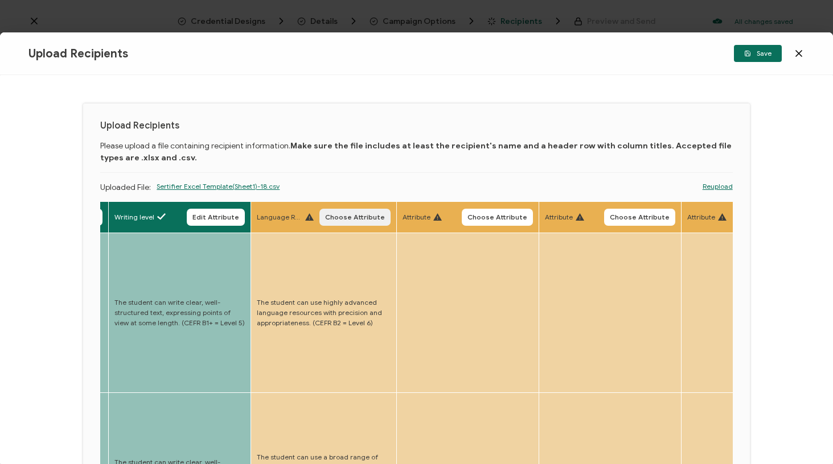
click at [325, 220] on span "Choose Attribute" at bounding box center [355, 217] width 60 height 7
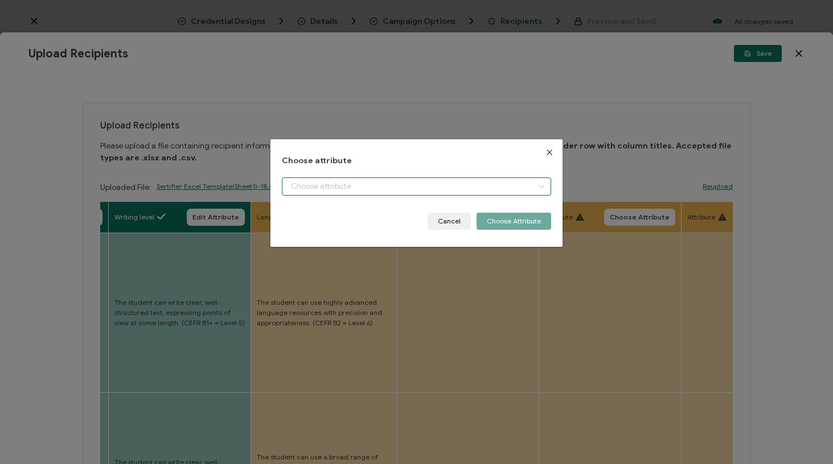
click at [346, 192] on input "dialog" at bounding box center [416, 187] width 269 height 18
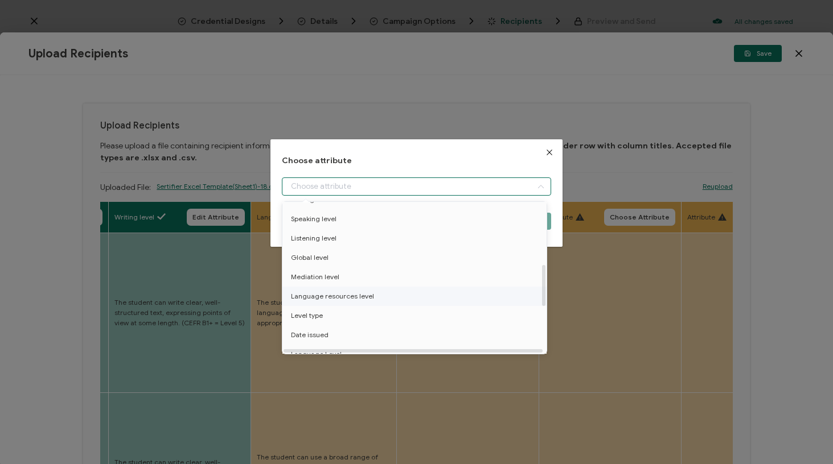
scroll to position [226, 0]
drag, startPoint x: 377, startPoint y: 285, endPoint x: 369, endPoint y: 296, distance: 13.4
click at [369, 296] on ul "+ Add New Attribute Full Name E-mail Issue Date Expiration Date Start Date Fini…" at bounding box center [416, 250] width 268 height 549
click at [363, 303] on span "Language resources level" at bounding box center [332, 298] width 83 height 19
type input "Language resources level"
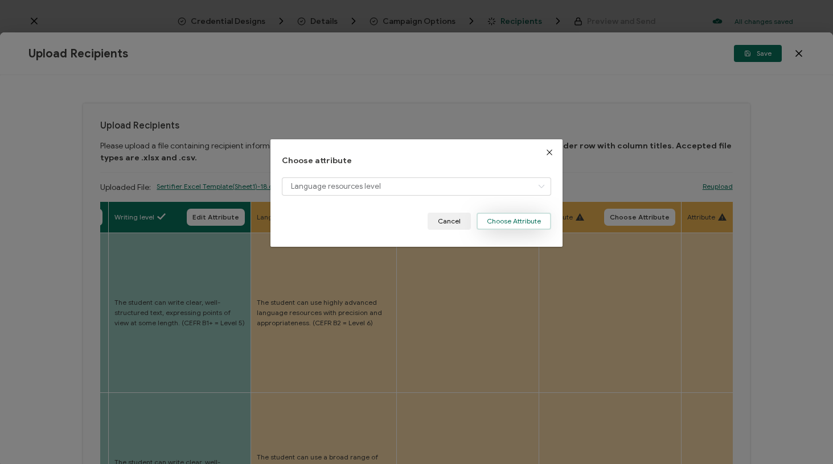
click at [530, 227] on button "Choose Attribute" at bounding box center [513, 221] width 75 height 17
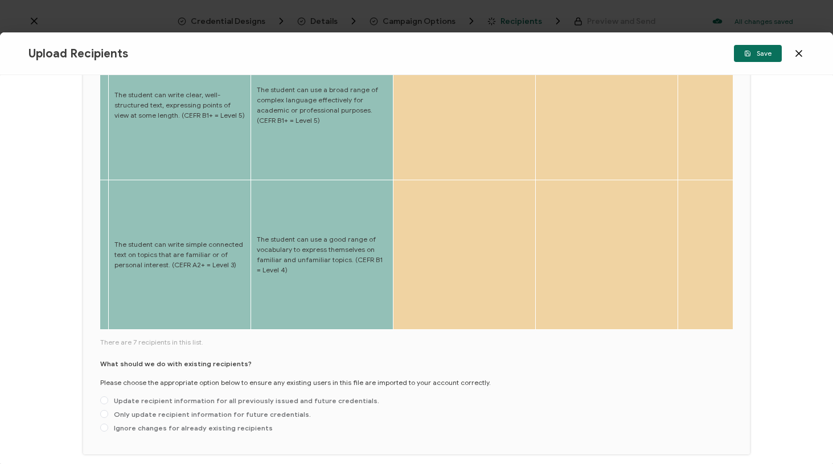
scroll to position [522, 0]
click at [252, 397] on span "Update recipient information for all previously issued and future credentials." at bounding box center [243, 401] width 271 height 9
click at [108, 397] on input "Update recipient information for all previously issued and future credentials." at bounding box center [104, 401] width 8 height 9
radio input "true"
click at [768, 52] on span "Save" at bounding box center [757, 53] width 27 height 7
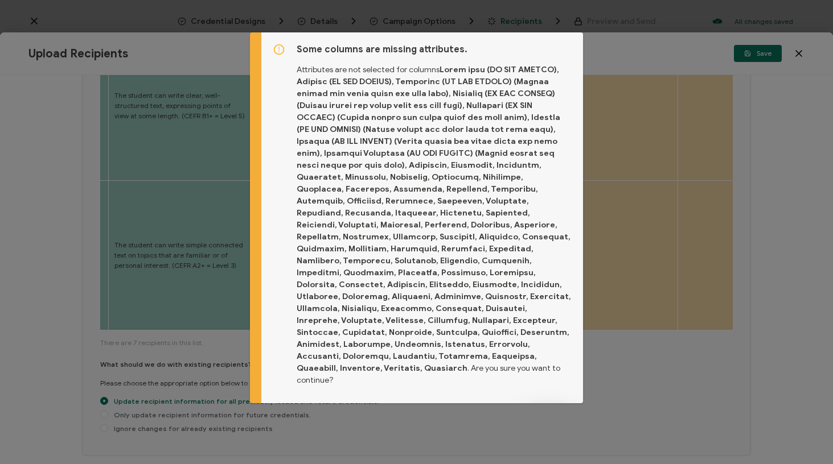
click at [561, 409] on button "Proceed" at bounding box center [548, 417] width 48 height 17
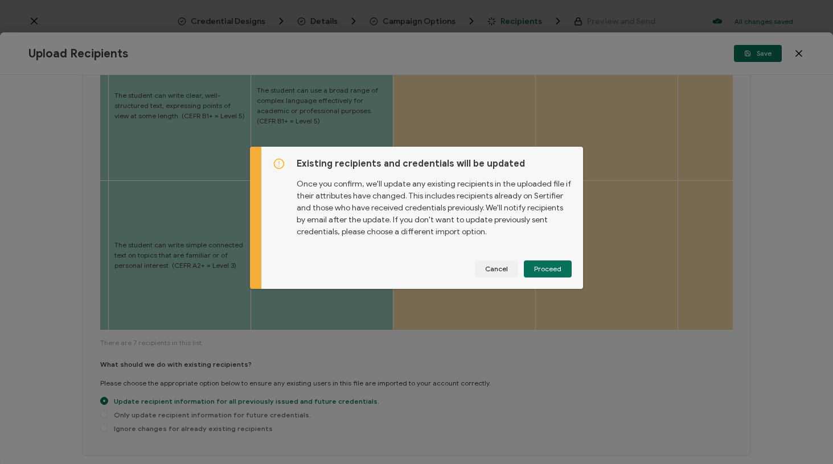
click at [557, 278] on div "Existing recipients and credentials will be updated Once you confirm, we'll upd…" at bounding box center [422, 218] width 322 height 142
click at [555, 270] on span "Proceed" at bounding box center [547, 269] width 27 height 7
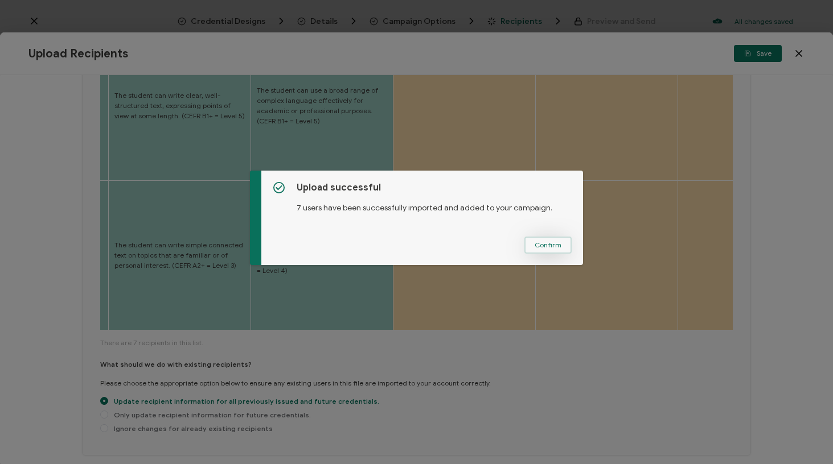
click at [545, 249] on span "Confirm" at bounding box center [547, 245] width 27 height 7
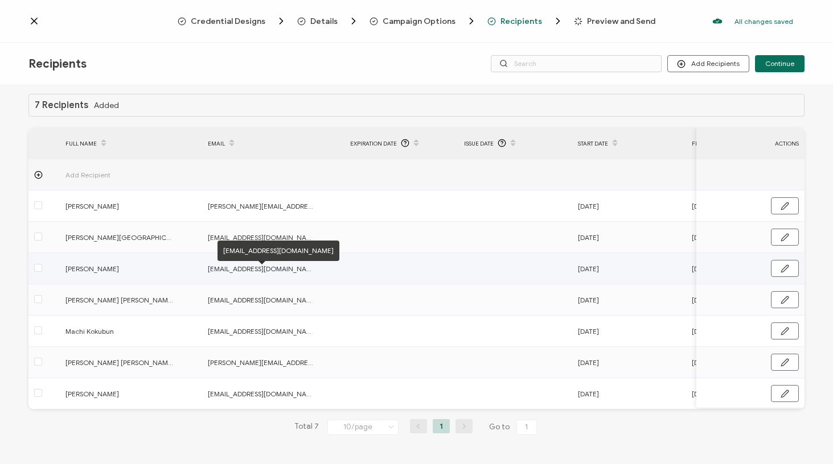
scroll to position [9, 0]
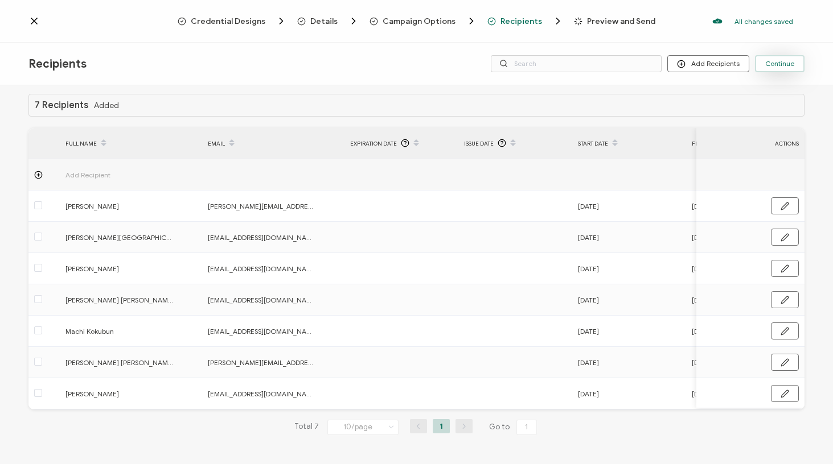
click at [791, 64] on span "Continue" at bounding box center [779, 63] width 29 height 7
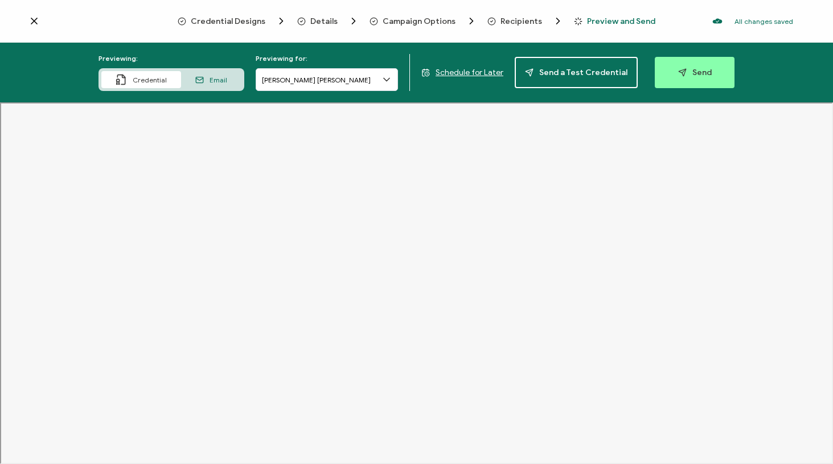
click at [487, 73] on span "Schedule for Later" at bounding box center [469, 73] width 68 height 10
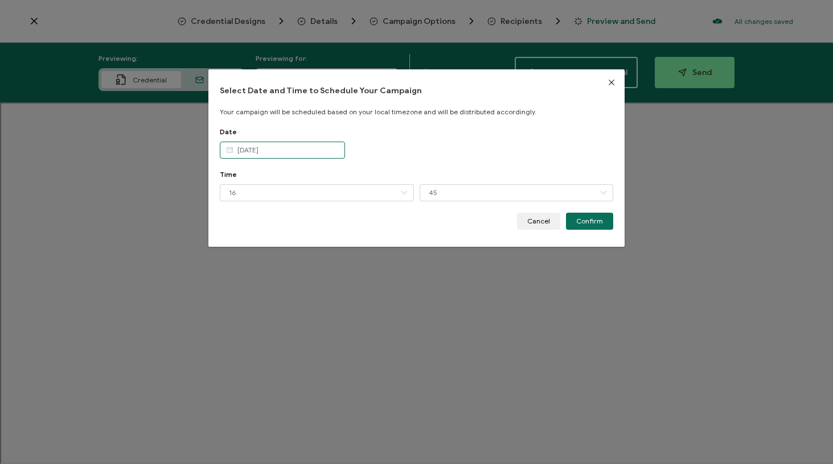
click at [321, 148] on input "[DATE]" at bounding box center [282, 150] width 125 height 17
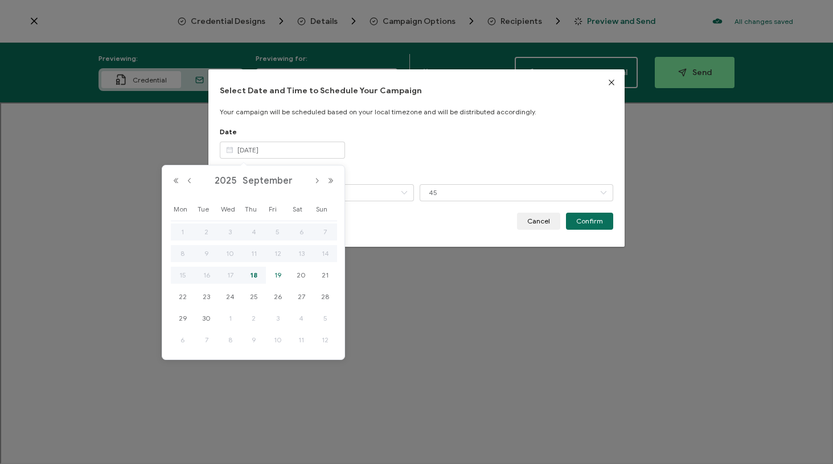
click at [281, 280] on span "19" at bounding box center [278, 276] width 14 height 14
type input "[DATE]"
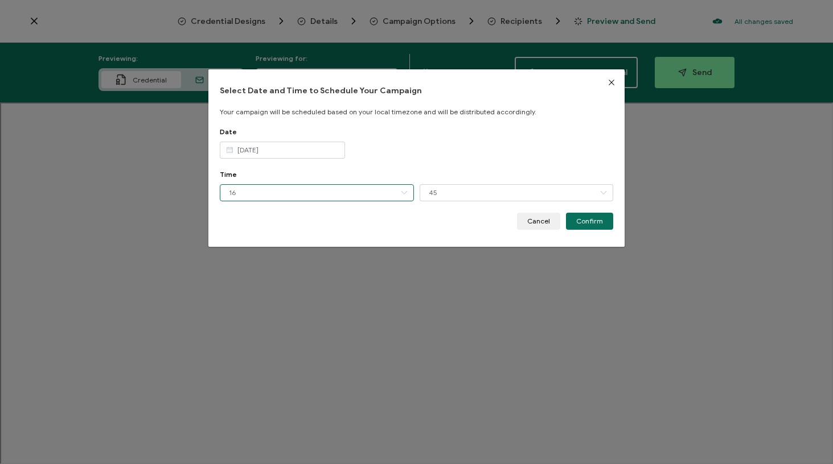
click at [347, 190] on input "16" at bounding box center [317, 192] width 194 height 17
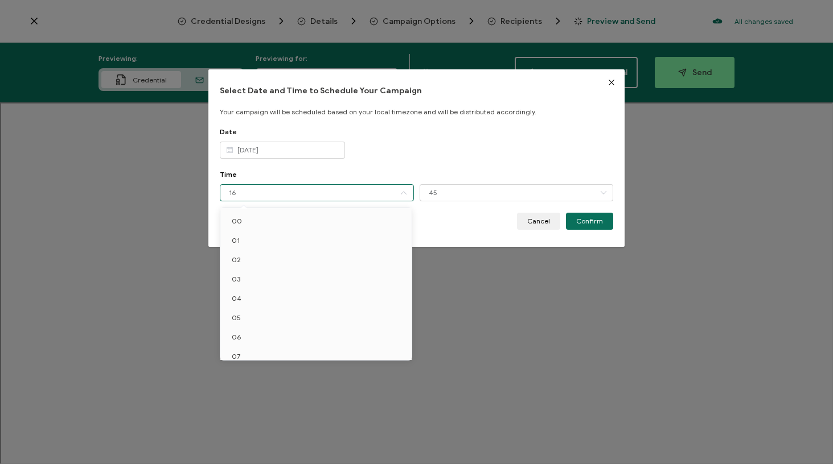
scroll to position [182, 0]
click at [303, 256] on li "11" at bounding box center [317, 251] width 195 height 19
type input "11"
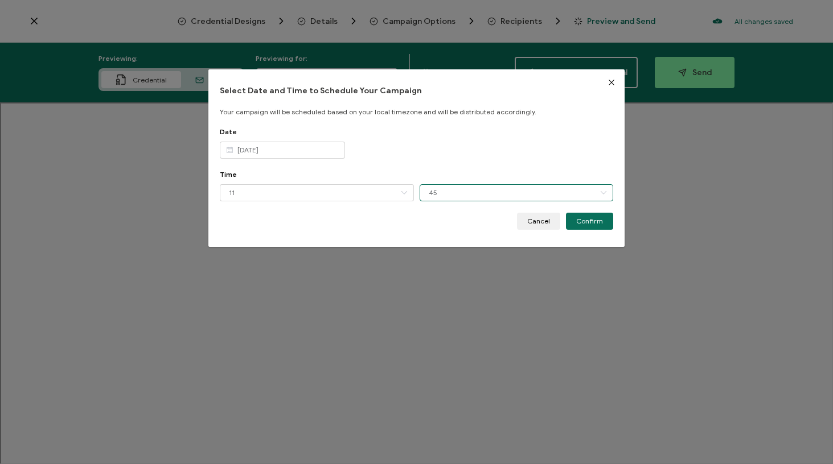
click at [455, 196] on input "45" at bounding box center [516, 192] width 194 height 17
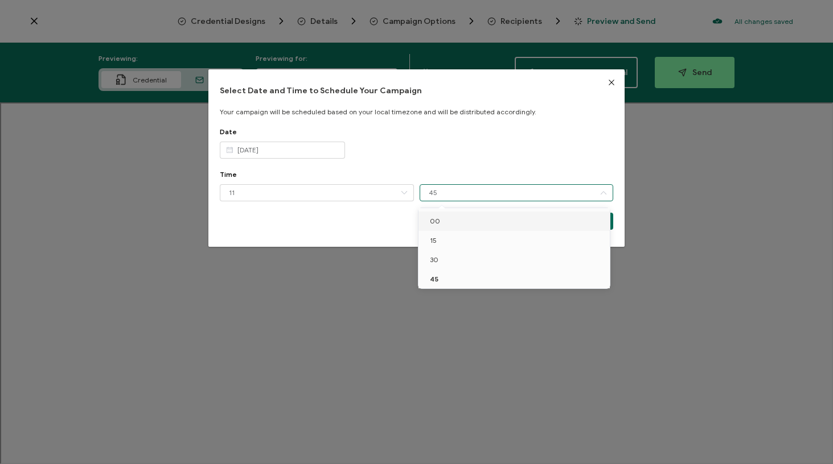
click at [449, 220] on li "00" at bounding box center [515, 221] width 195 height 19
type input "00"
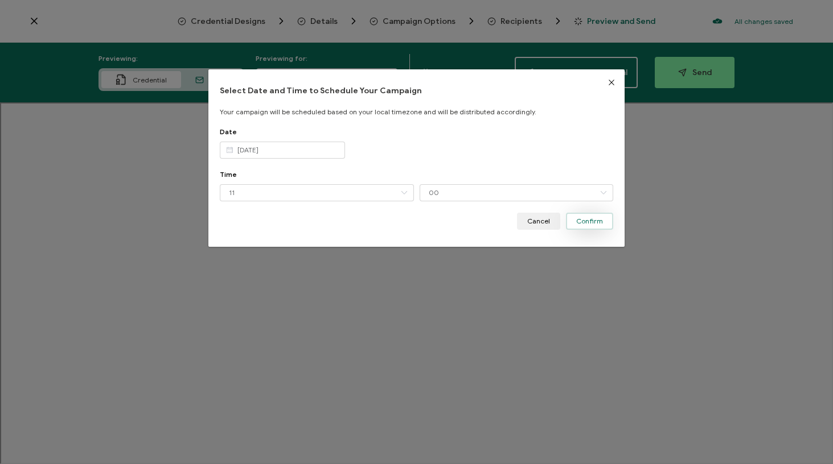
click at [591, 222] on span "Confirm" at bounding box center [589, 221] width 27 height 7
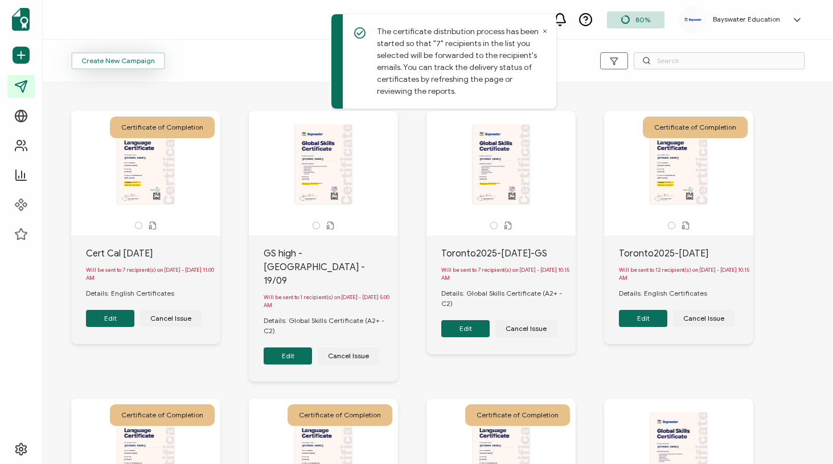
click at [143, 61] on span "Create New Campaign" at bounding box center [117, 60] width 73 height 7
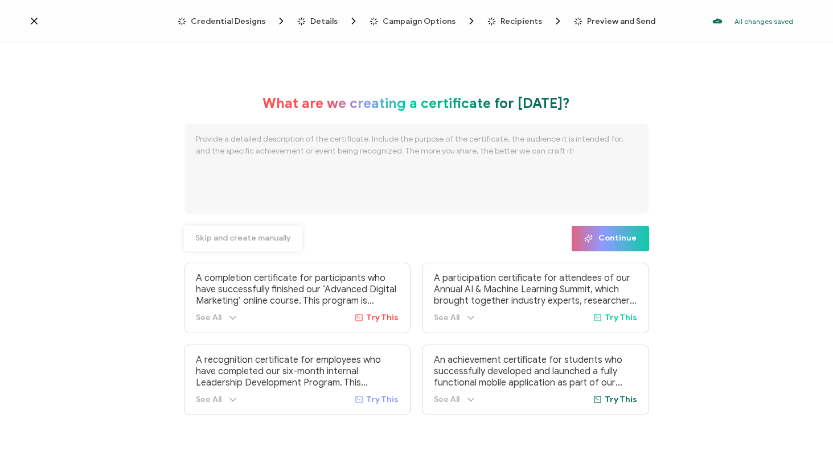
click at [282, 245] on button "Skip and create manually" at bounding box center [243, 239] width 118 height 26
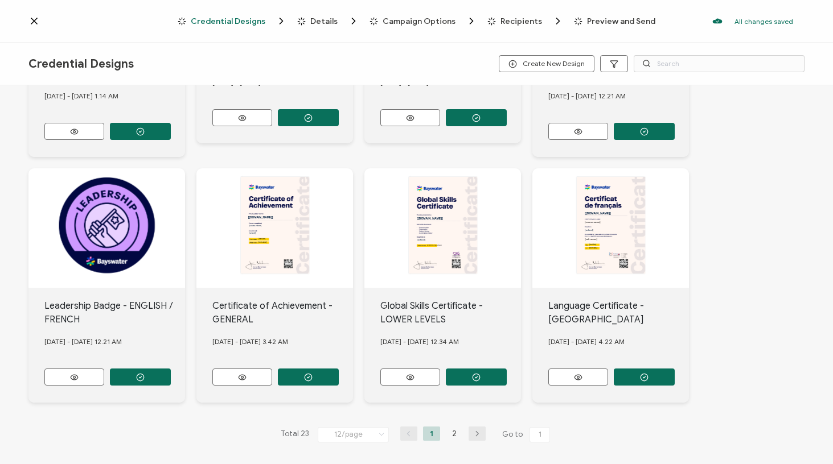
scroll to position [431, 0]
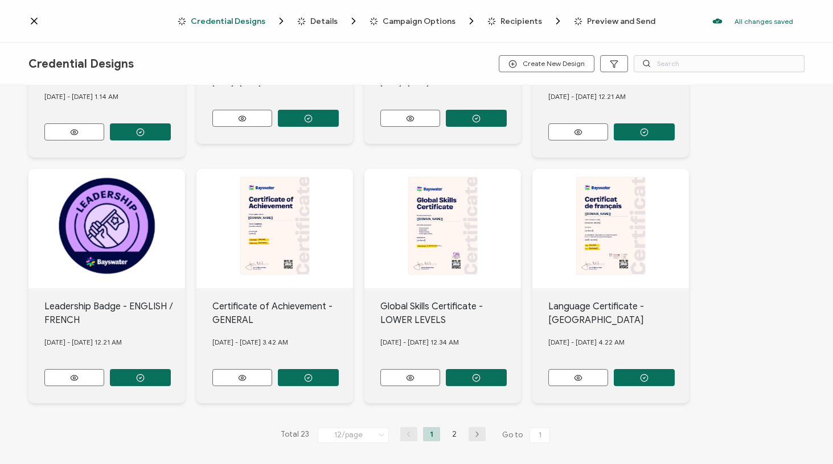
drag, startPoint x: 451, startPoint y: 433, endPoint x: 626, endPoint y: 406, distance: 176.8
click at [626, 406] on div "The recipient’s full name, which will be automatically filled based on the info…" at bounding box center [416, 58] width 776 height 807
click at [756, 350] on div "The recipient’s full name, which will be automatically filled based on the info…" at bounding box center [416, 41] width 776 height 772
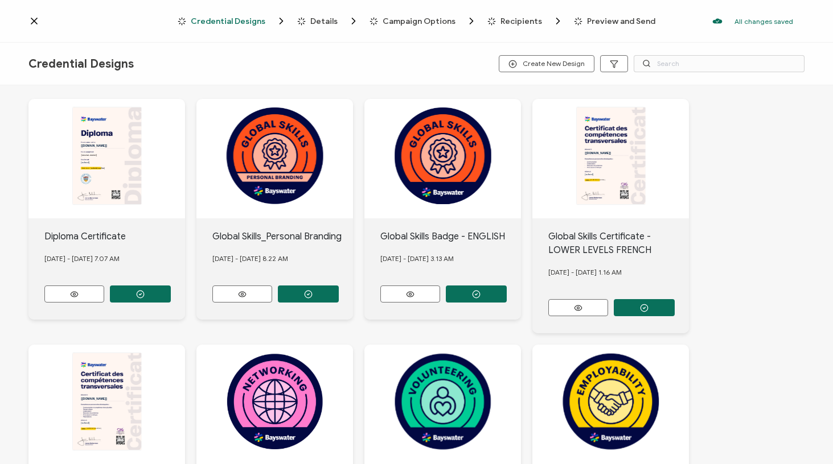
scroll to position [9, 0]
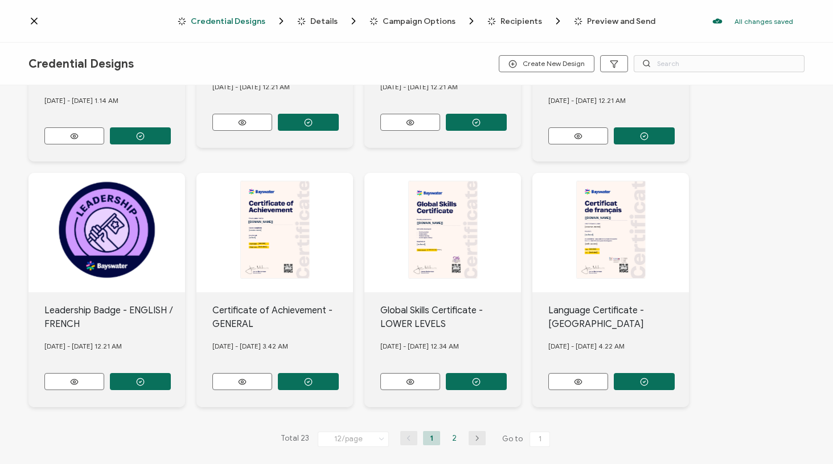
click at [446, 431] on li "2" at bounding box center [454, 438] width 17 height 14
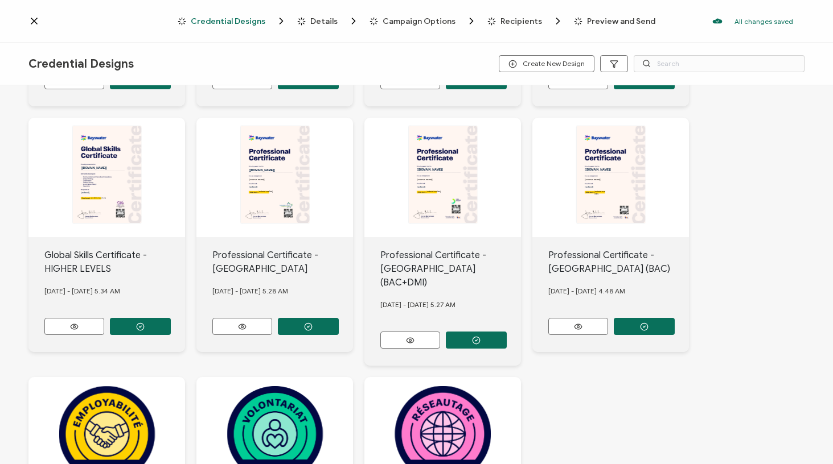
scroll to position [313, 0]
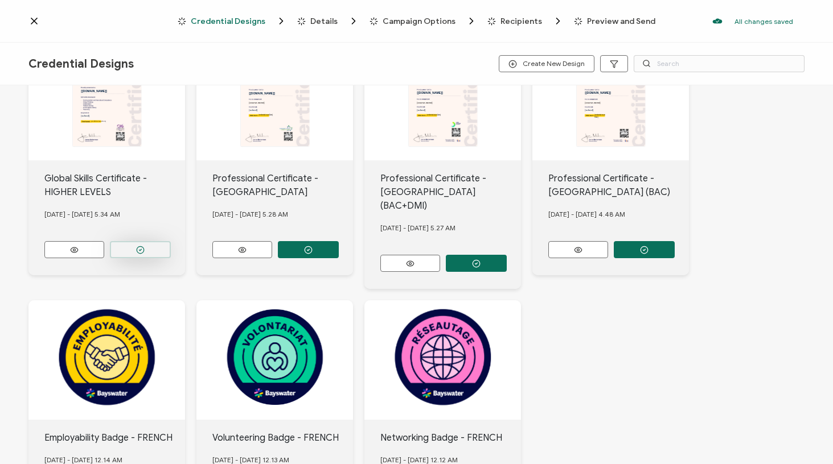
click at [157, 249] on button "button" at bounding box center [140, 249] width 61 height 17
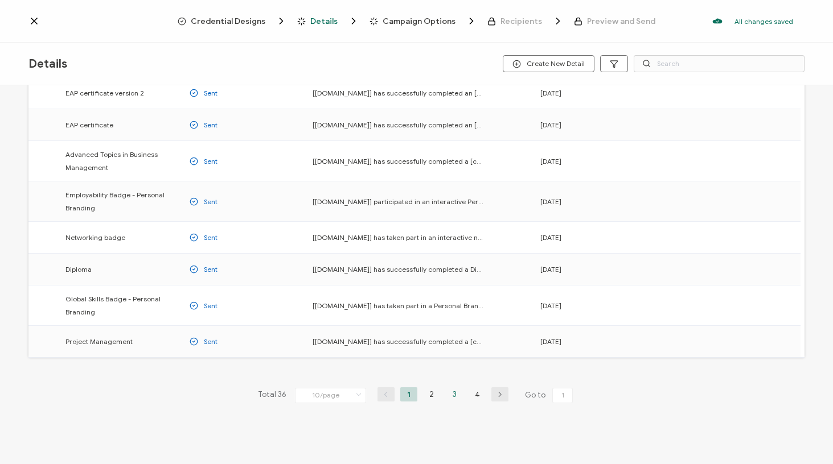
scroll to position [132, 0]
click at [459, 401] on li "3" at bounding box center [454, 395] width 17 height 14
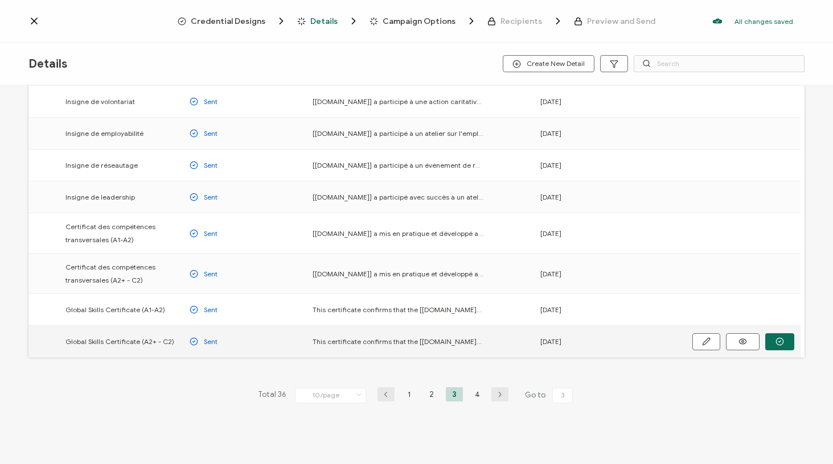
scroll to position [123, 0]
click at [785, 342] on button "button" at bounding box center [779, 341] width 29 height 17
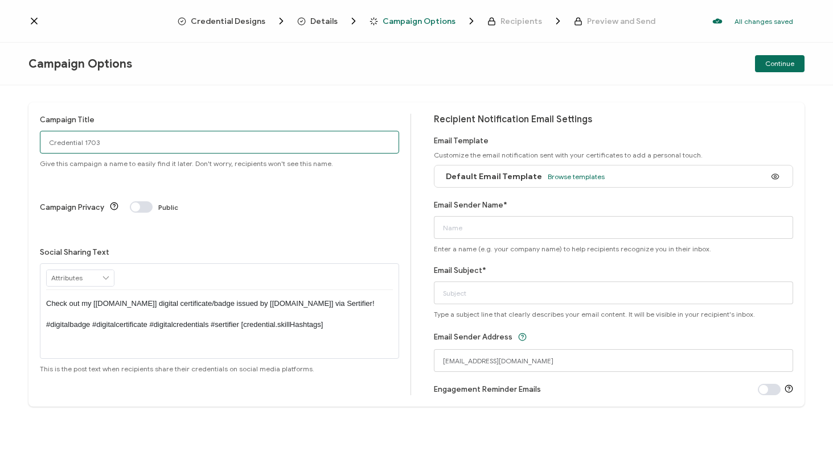
drag, startPoint x: 166, startPoint y: 151, endPoint x: 0, endPoint y: 131, distance: 167.4
type input "GS [PERSON_NAME] [DATE]"
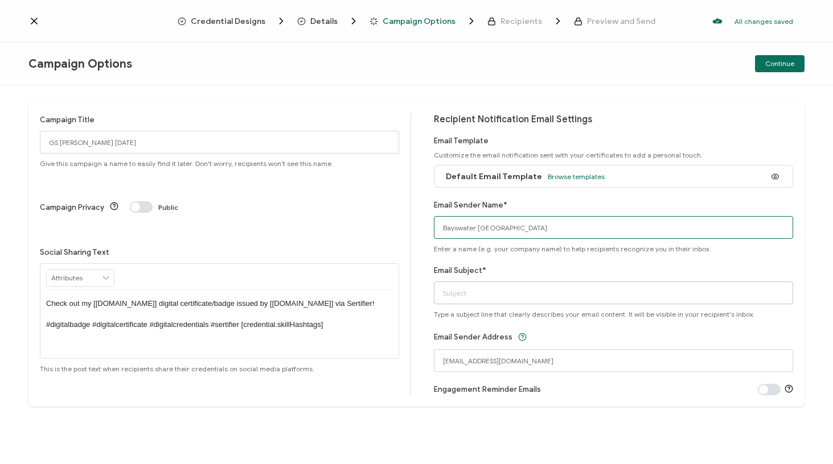
type input "Bayswater [GEOGRAPHIC_DATA]"
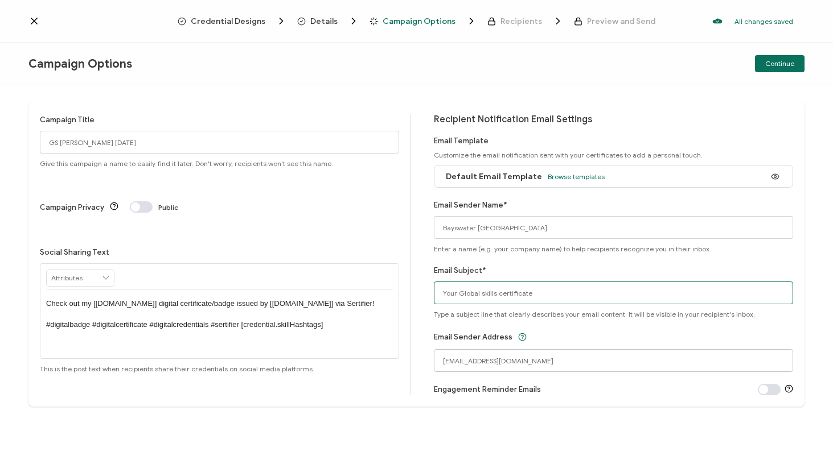
type input "Your Global skills certificate"
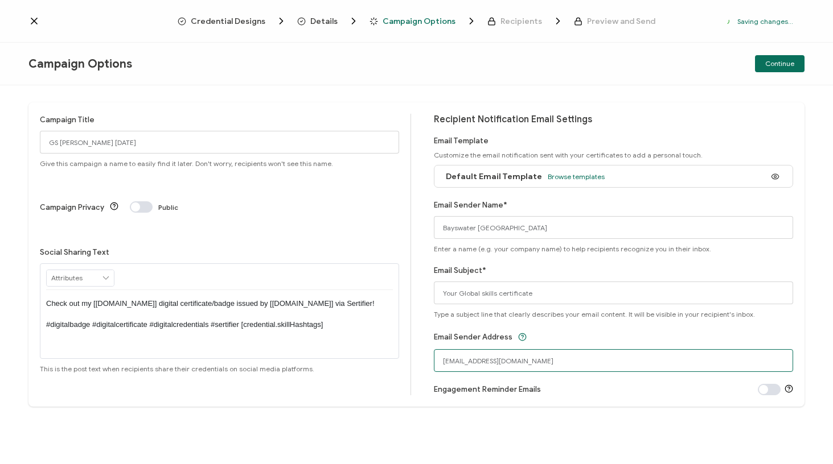
drag, startPoint x: 511, startPoint y: 362, endPoint x: 382, endPoint y: 359, distance: 128.6
type input "[EMAIL_ADDRESS][DOMAIN_NAME]"
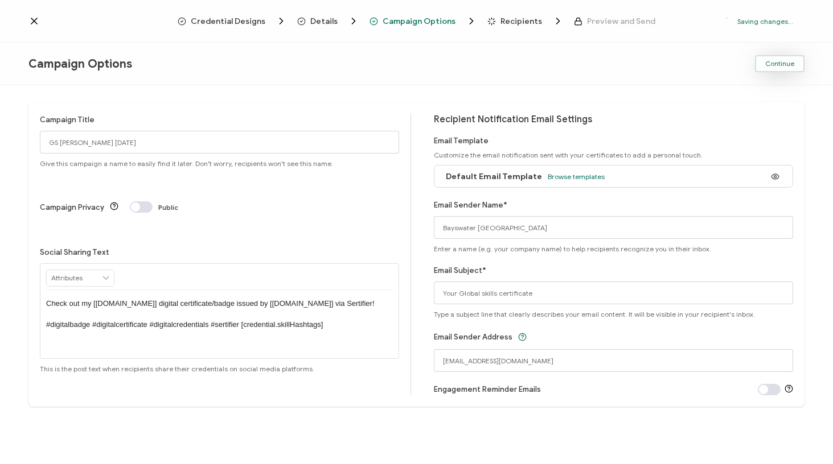
click at [782, 69] on button "Continue" at bounding box center [780, 63] width 50 height 17
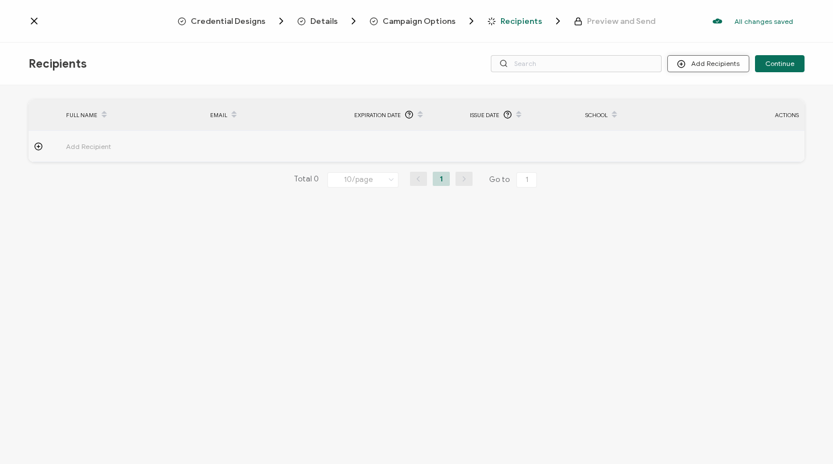
click at [732, 65] on button "Add Recipients" at bounding box center [708, 63] width 82 height 17
click at [711, 92] on span "Upload Recipients" at bounding box center [722, 94] width 57 height 9
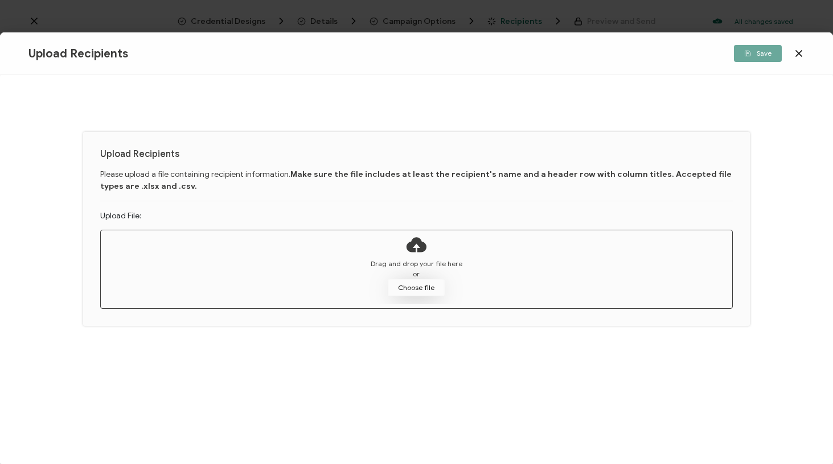
click at [416, 287] on button "Choose file" at bounding box center [416, 287] width 57 height 17
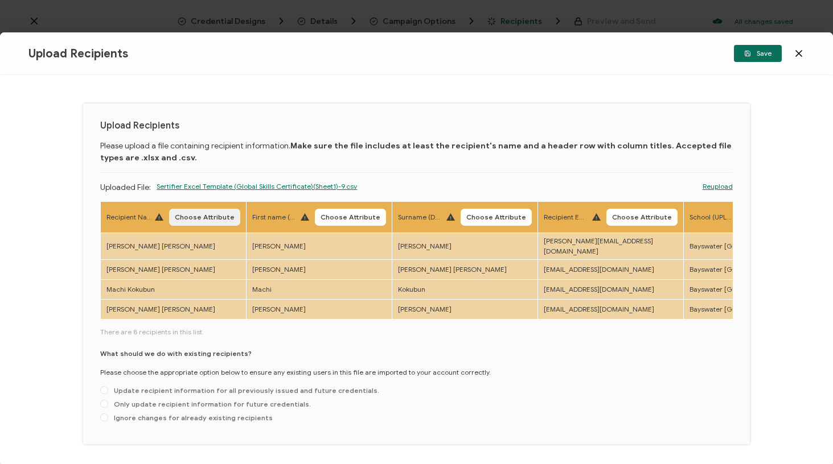
click at [196, 217] on span "Choose Attribute" at bounding box center [205, 217] width 60 height 7
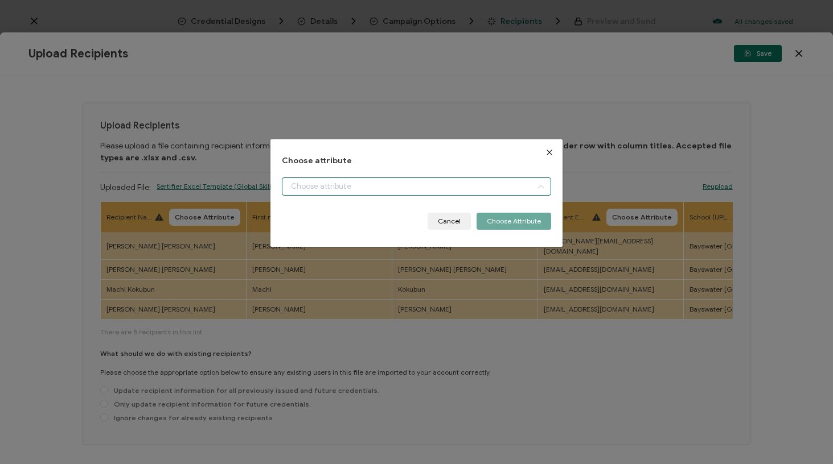
click at [295, 189] on input "dialog" at bounding box center [416, 187] width 269 height 18
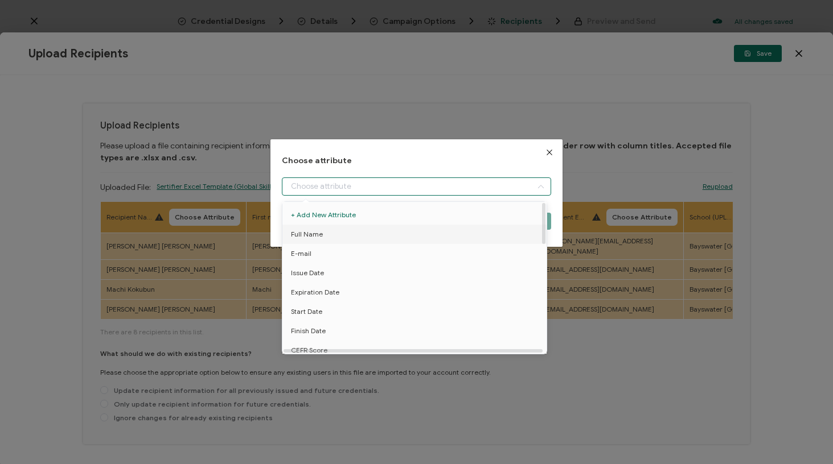
click at [324, 238] on li "Full Name" at bounding box center [416, 234] width 274 height 19
type input "Full Name"
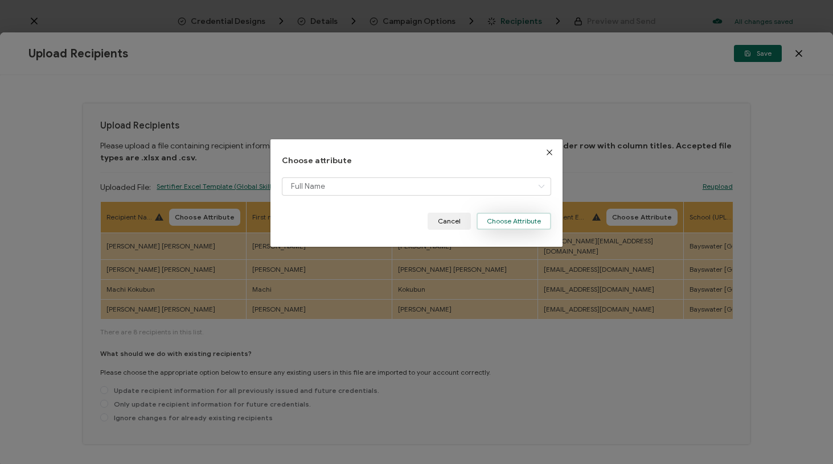
drag, startPoint x: 501, startPoint y: 220, endPoint x: 495, endPoint y: 220, distance: 5.7
click at [501, 220] on button "Choose Attribute" at bounding box center [513, 221] width 75 height 17
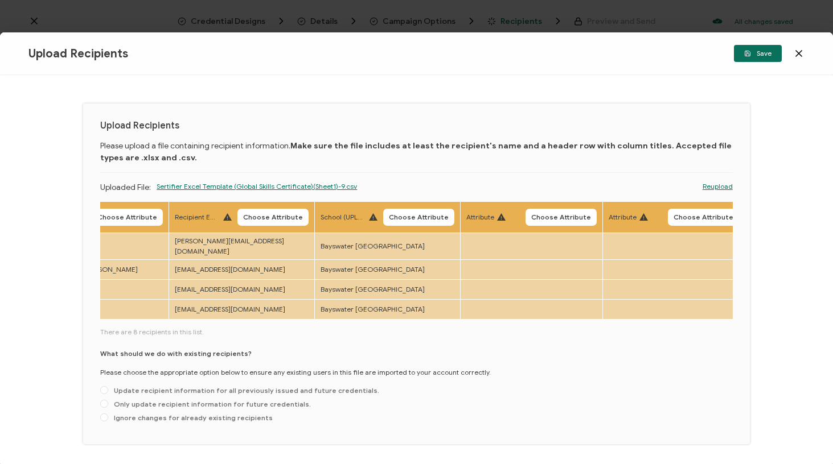
scroll to position [0, 371]
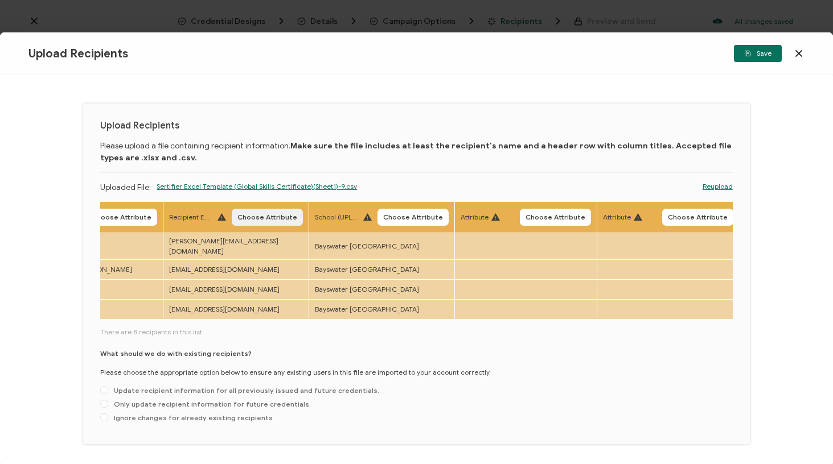
click at [260, 215] on span "Choose Attribute" at bounding box center [267, 217] width 60 height 7
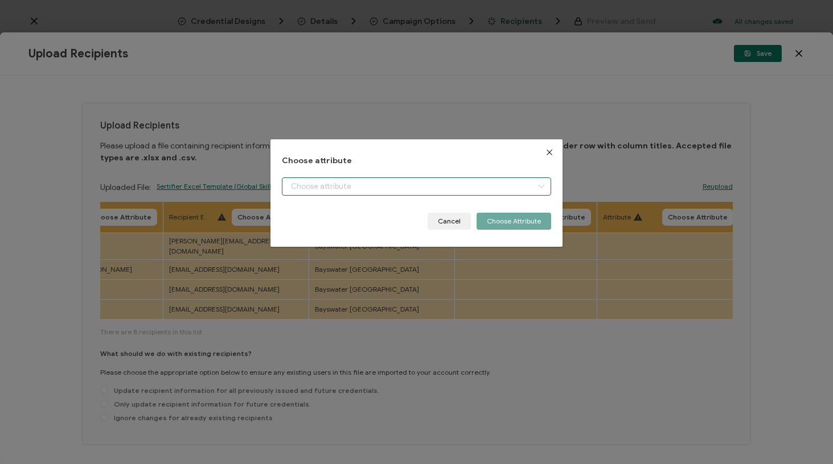
click at [310, 180] on input "dialog" at bounding box center [416, 187] width 269 height 18
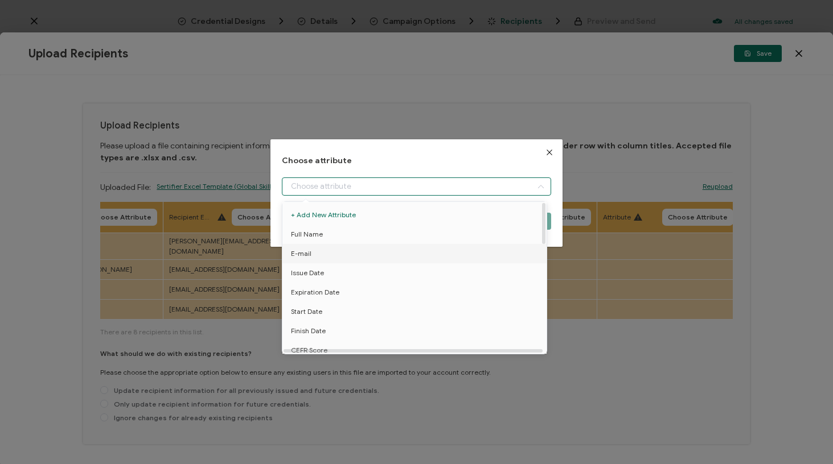
click at [325, 250] on li "E-mail" at bounding box center [416, 253] width 274 height 19
type input "E-mail"
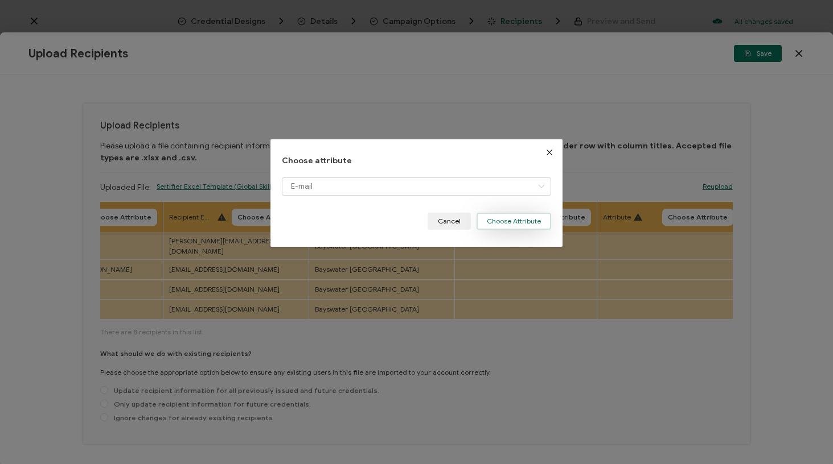
click at [518, 227] on button "Choose Attribute" at bounding box center [513, 221] width 75 height 17
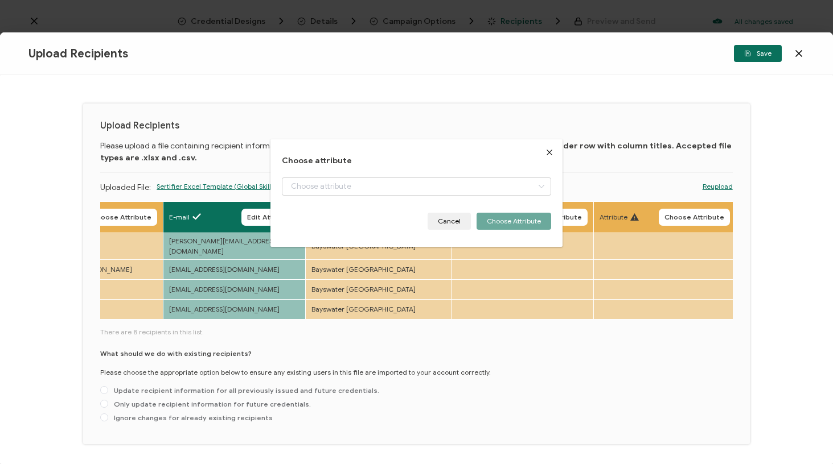
click at [429, 218] on button "Choose Attribute" at bounding box center [409, 217] width 71 height 17
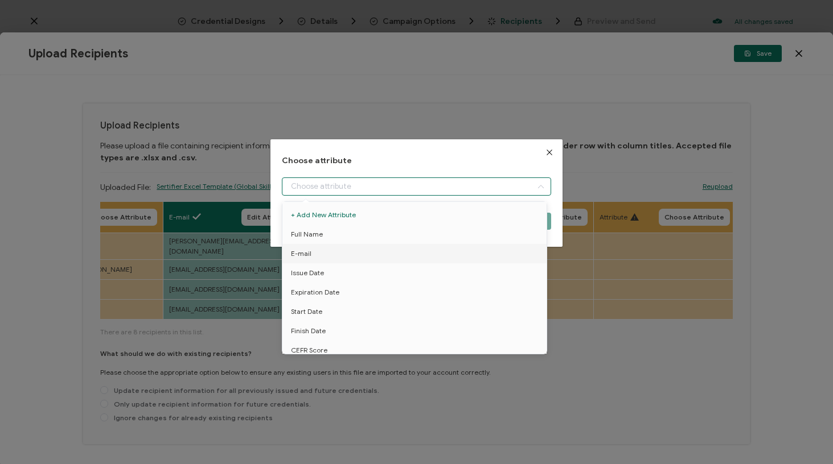
click at [431, 193] on input "dialog" at bounding box center [416, 187] width 269 height 18
click at [326, 314] on li "School" at bounding box center [416, 317] width 274 height 19
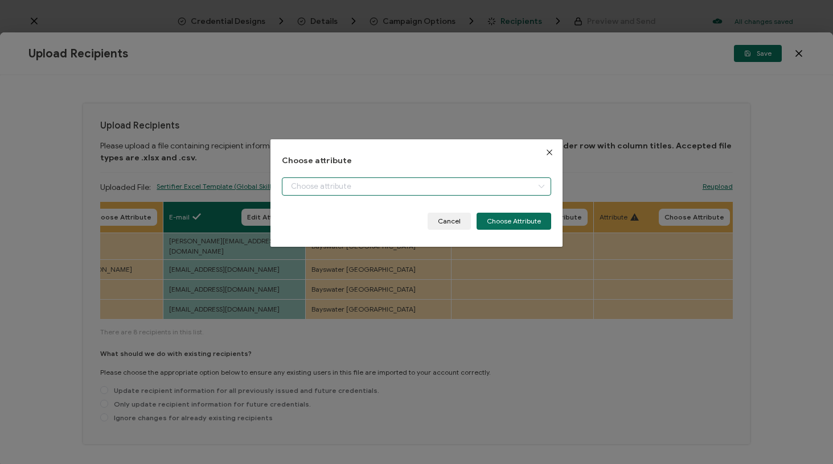
type input "School"
click at [504, 224] on button "Choose Attribute" at bounding box center [513, 221] width 75 height 17
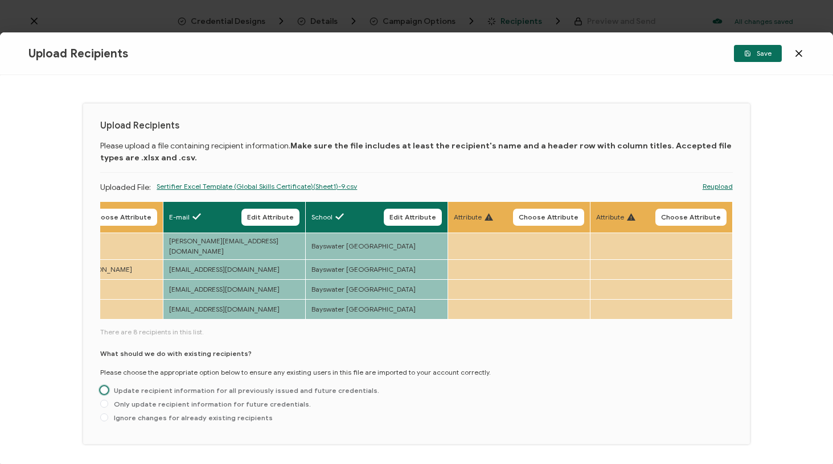
click at [266, 386] on span "Update recipient information for all previously issued and future credentials." at bounding box center [243, 390] width 271 height 9
click at [108, 386] on input "Update recipient information for all previously issued and future credentials." at bounding box center [104, 390] width 8 height 9
radio input "true"
click at [767, 52] on span "Save" at bounding box center [757, 53] width 27 height 7
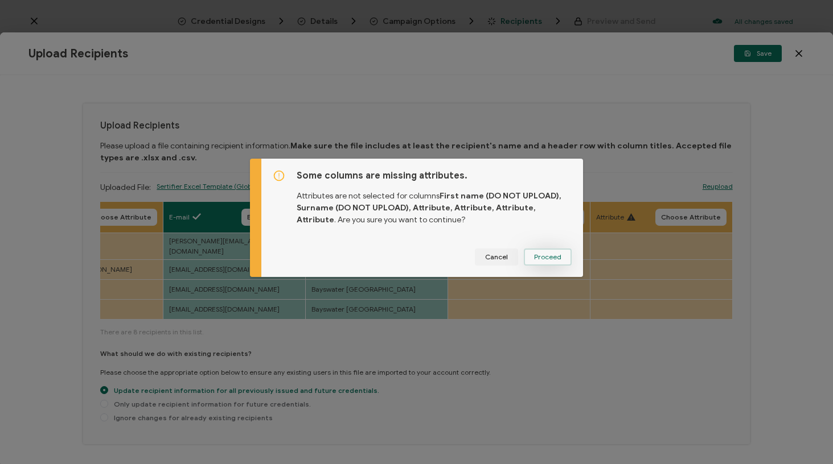
click at [536, 265] on button "Proceed" at bounding box center [548, 257] width 48 height 17
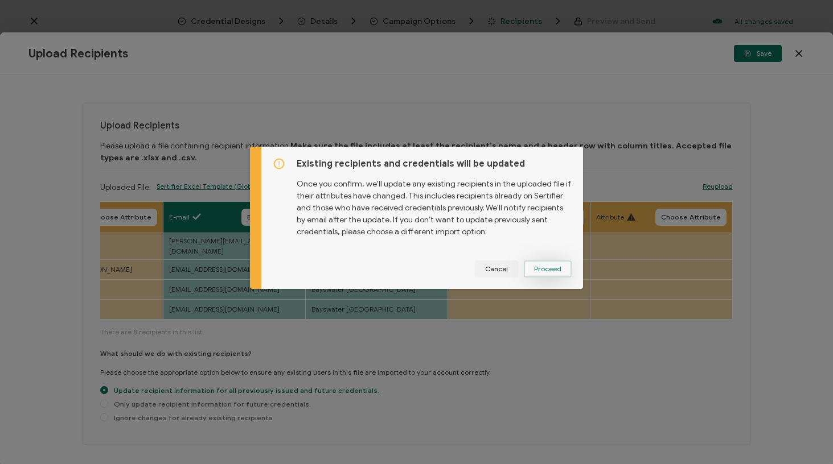
click at [537, 263] on button "Proceed" at bounding box center [548, 269] width 48 height 17
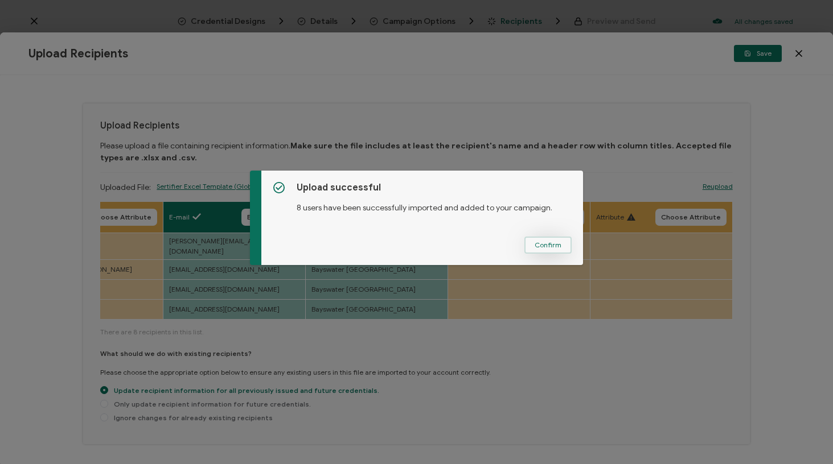
click at [550, 243] on span "Confirm" at bounding box center [547, 245] width 27 height 7
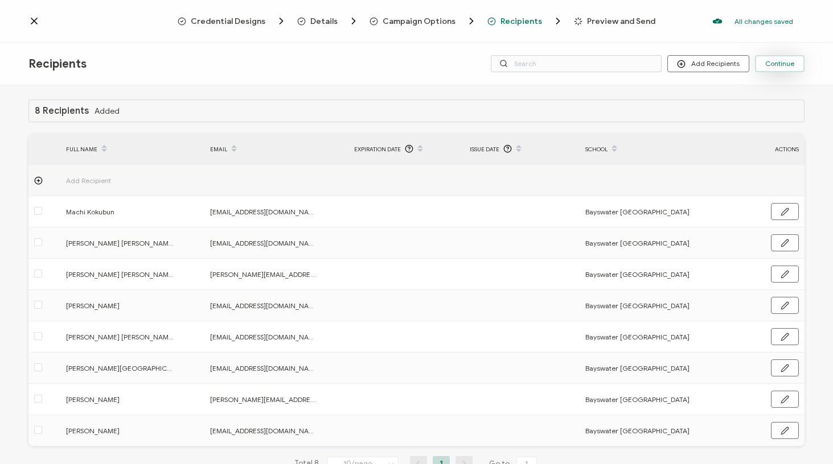
click at [787, 69] on button "Continue" at bounding box center [780, 63] width 50 height 17
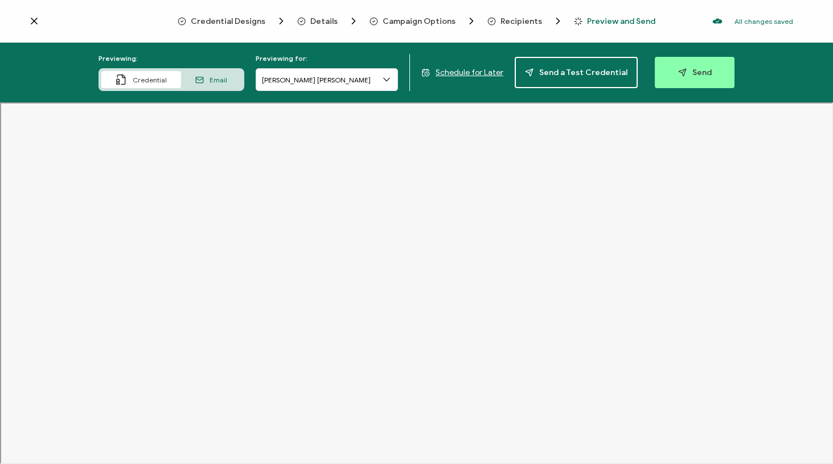
click at [451, 67] on div "Previewing: Credential Email Previewing for: [PERSON_NAME] [PERSON_NAME] Schedu…" at bounding box center [416, 73] width 833 height 60
click at [462, 75] on span "Schedule for Later" at bounding box center [469, 73] width 68 height 10
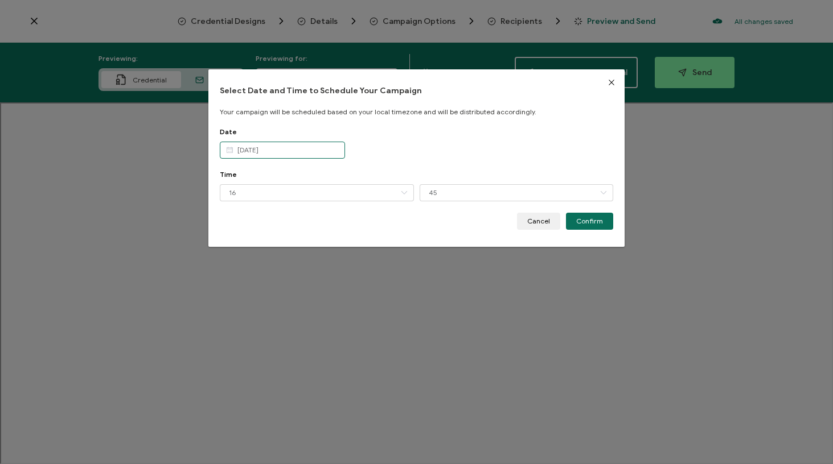
click at [270, 152] on input "[DATE]" at bounding box center [282, 150] width 125 height 17
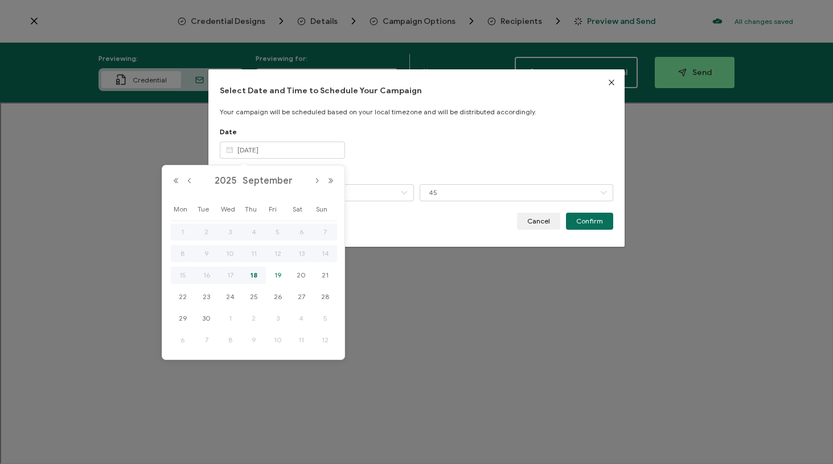
click at [283, 275] on span "19" at bounding box center [278, 276] width 14 height 14
type input "[DATE]"
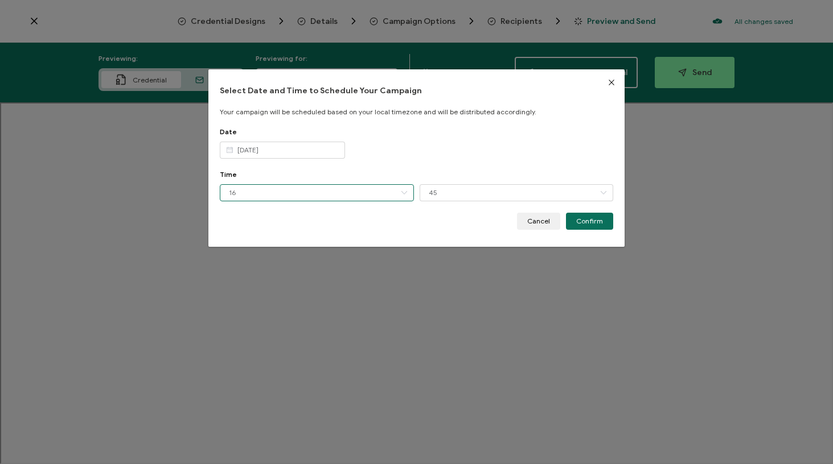
click at [339, 198] on input "16" at bounding box center [317, 192] width 194 height 17
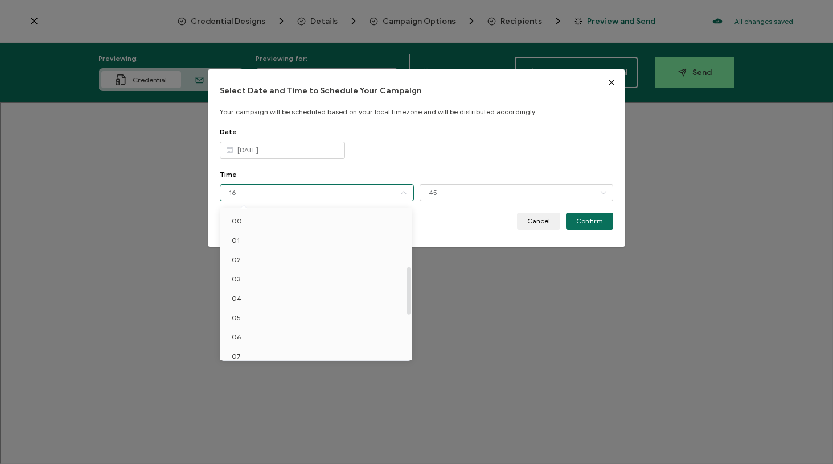
scroll to position [182, 0]
click at [294, 256] on li "11" at bounding box center [317, 251] width 195 height 19
type input "11"
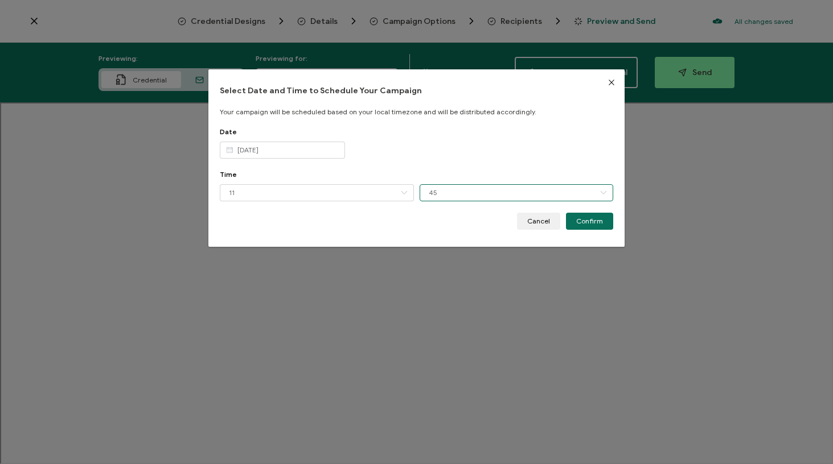
click at [473, 186] on input "45" at bounding box center [516, 192] width 194 height 17
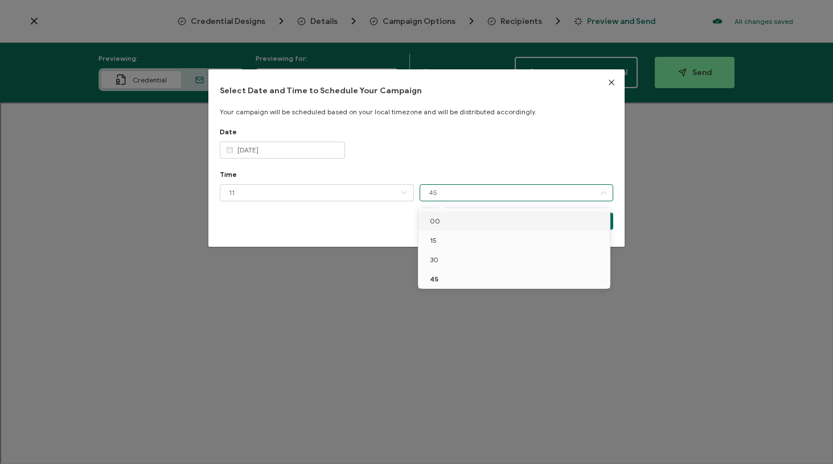
click at [456, 220] on li "00" at bounding box center [515, 221] width 195 height 19
type input "00"
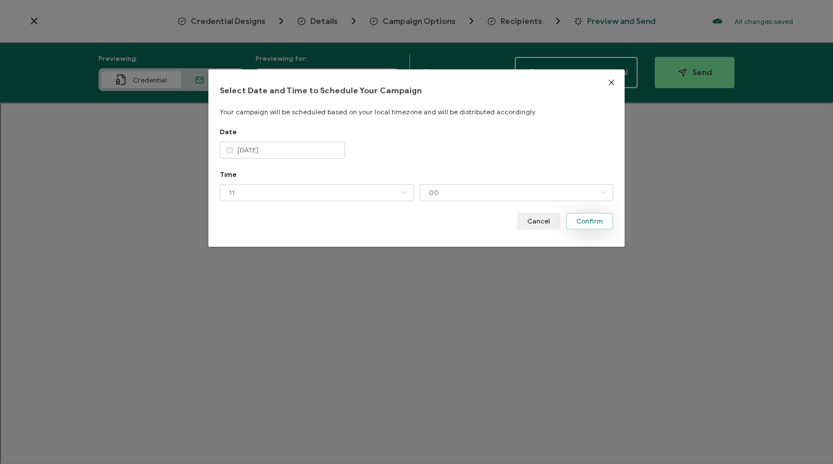
click at [593, 221] on span "Confirm" at bounding box center [589, 221] width 27 height 7
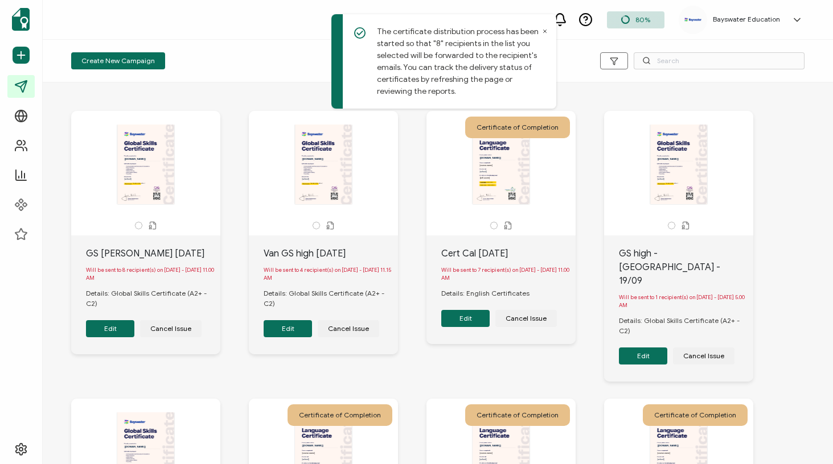
click at [544, 31] on icon at bounding box center [544, 31] width 3 height 3
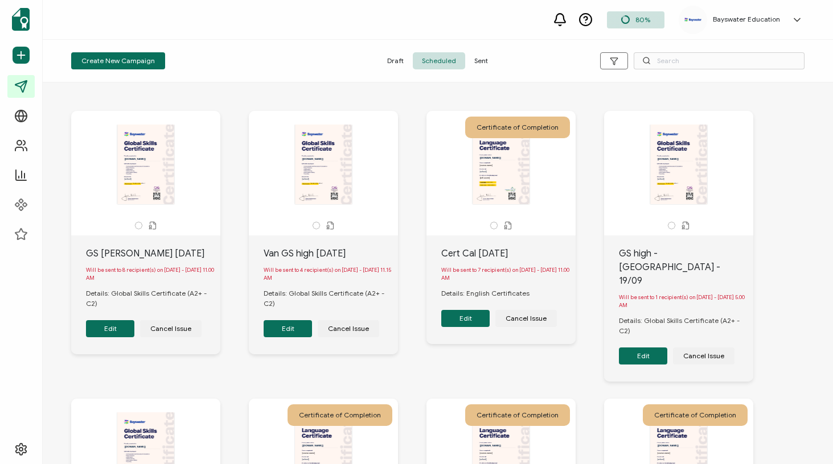
scroll to position [-1, 0]
